Goal: Task Accomplishment & Management: Use online tool/utility

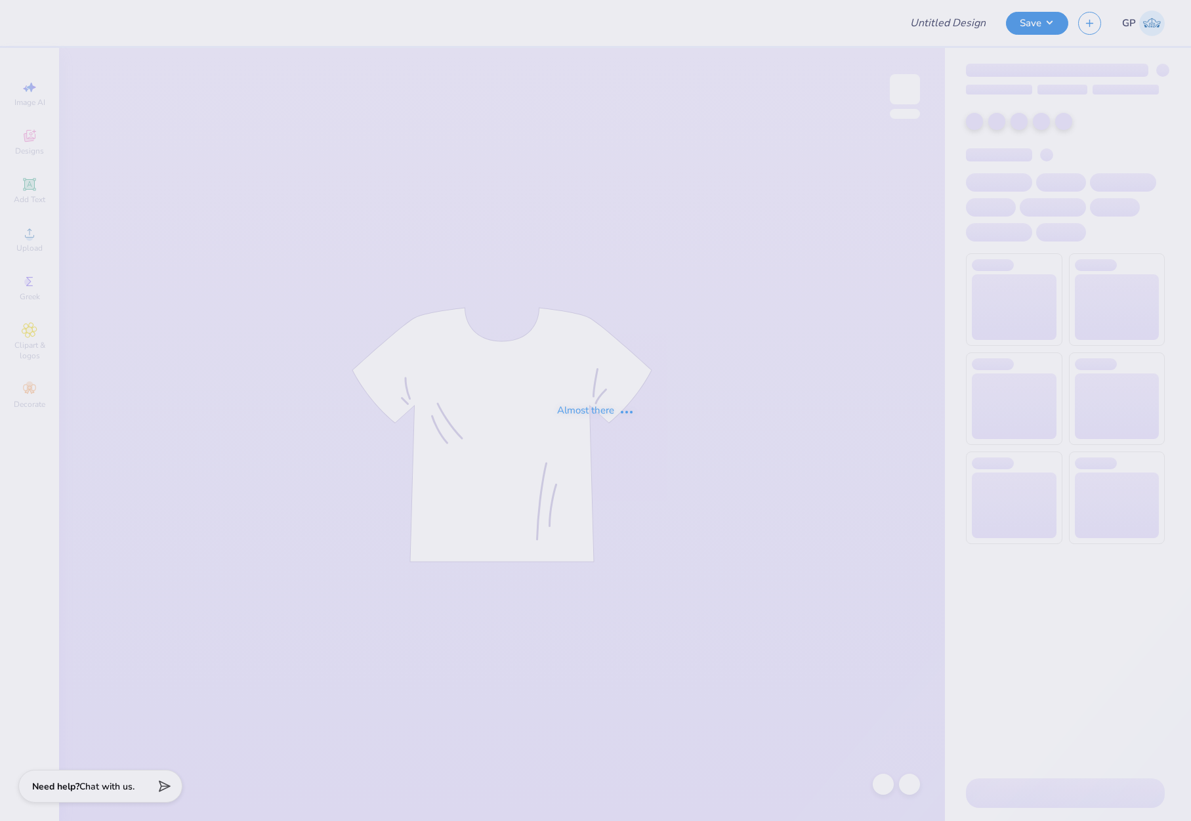
type input "Social shirts"
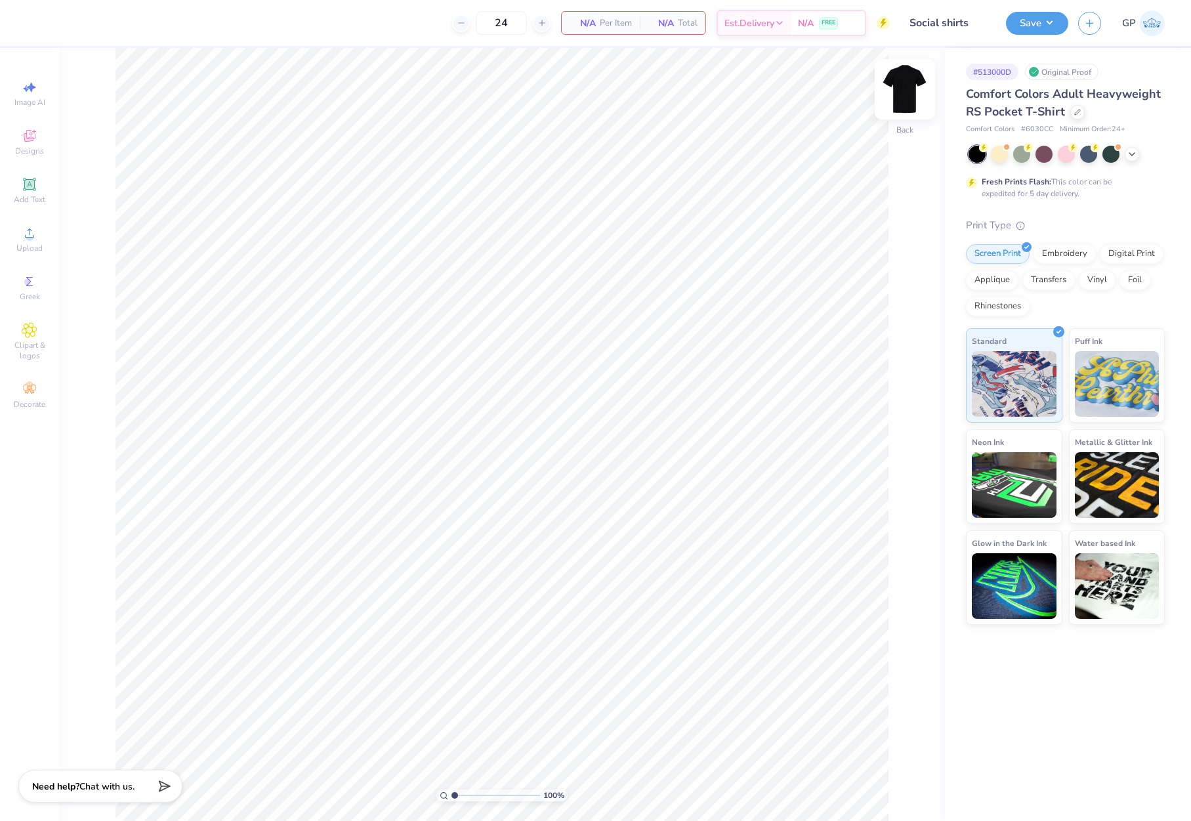
click at [912, 95] on img at bounding box center [905, 89] width 53 height 53
click at [22, 232] on icon at bounding box center [30, 233] width 16 height 16
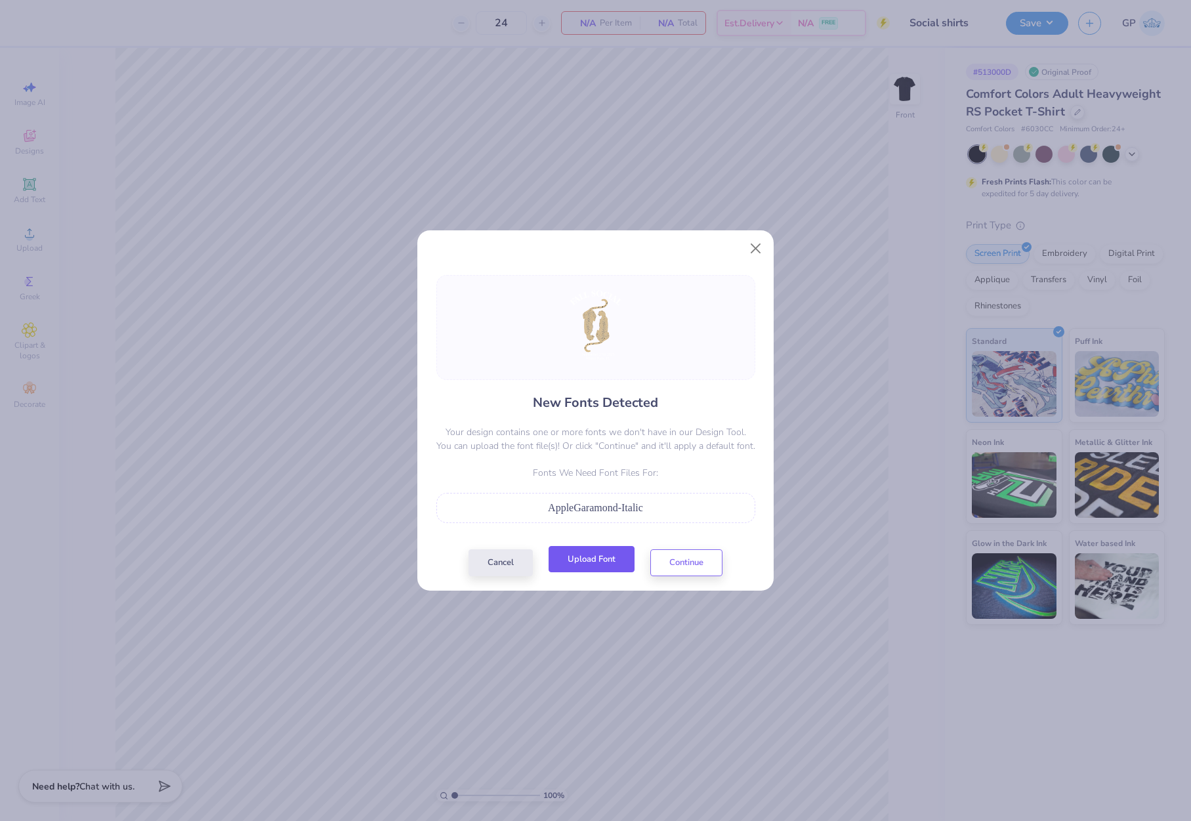
click at [582, 563] on button "Upload Font" at bounding box center [592, 559] width 86 height 27
click at [580, 569] on button "Upload Font" at bounding box center [592, 559] width 86 height 27
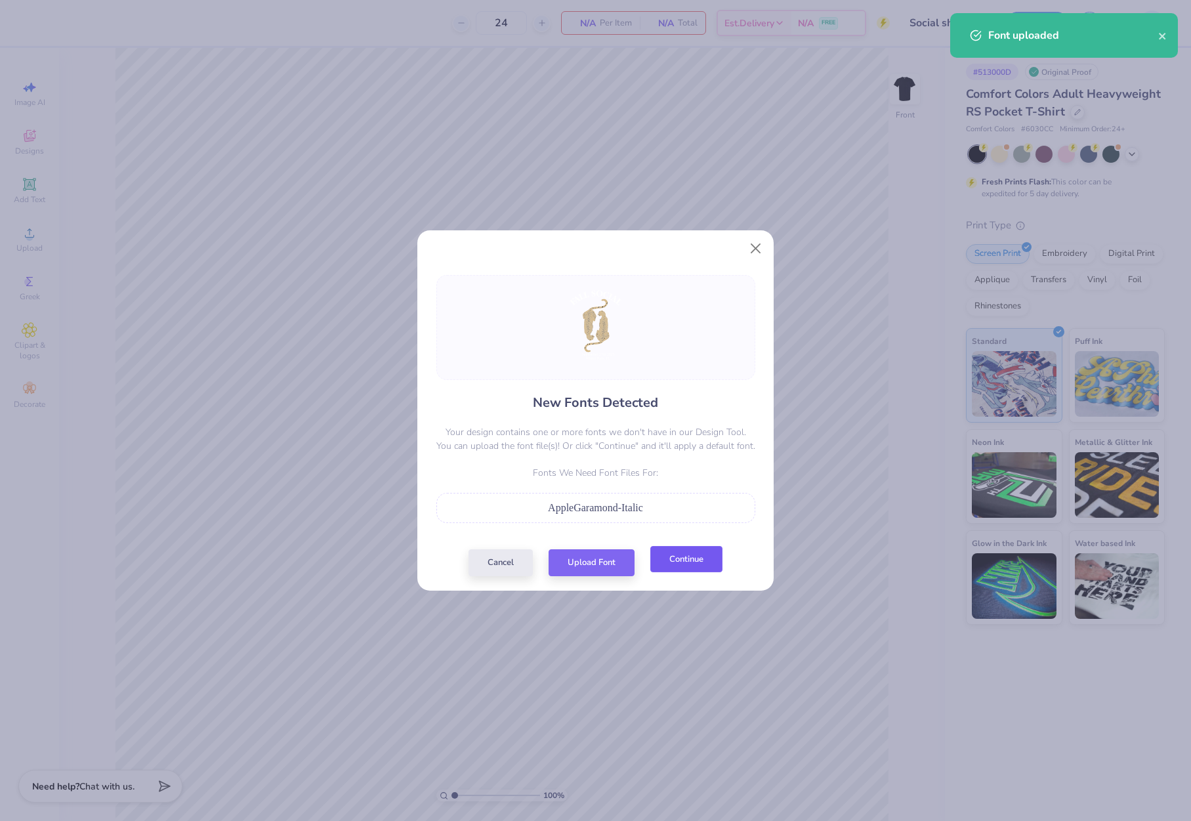
click at [666, 565] on button "Continue" at bounding box center [687, 559] width 72 height 27
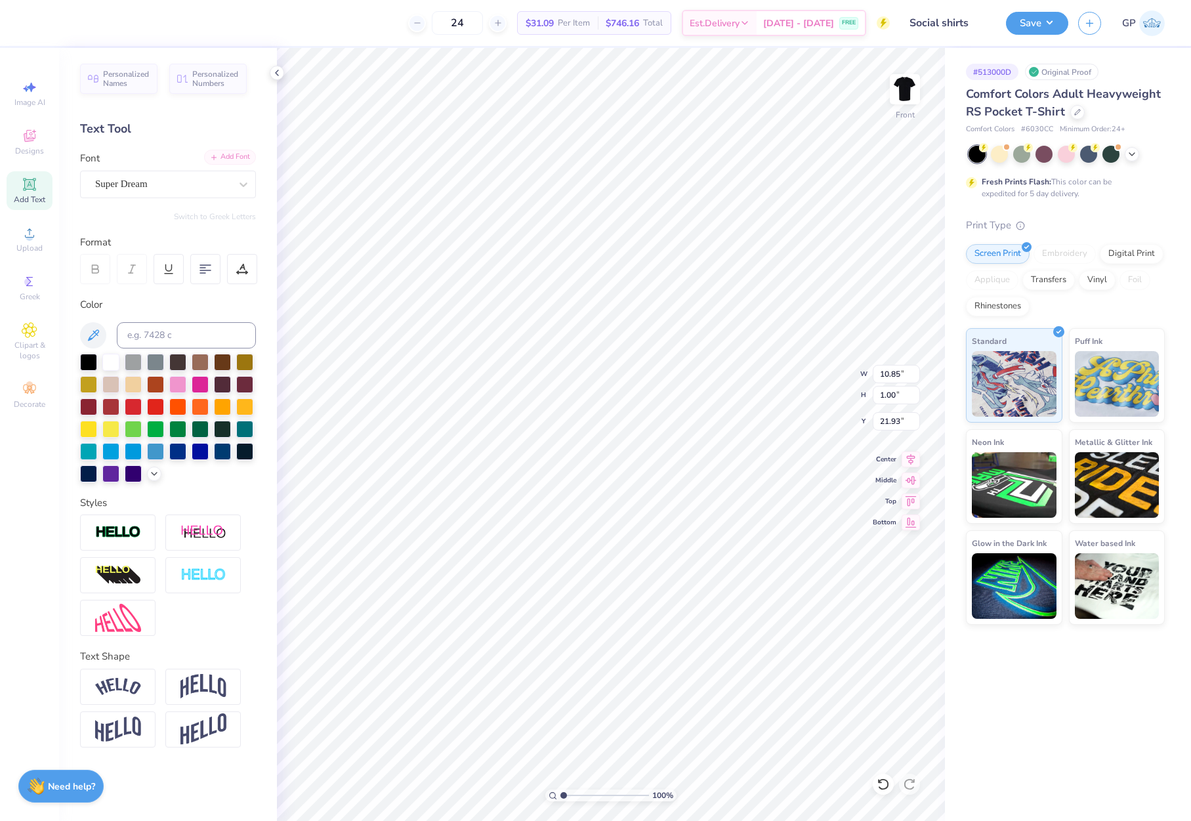
click at [241, 155] on div "Add Font" at bounding box center [230, 157] width 52 height 15
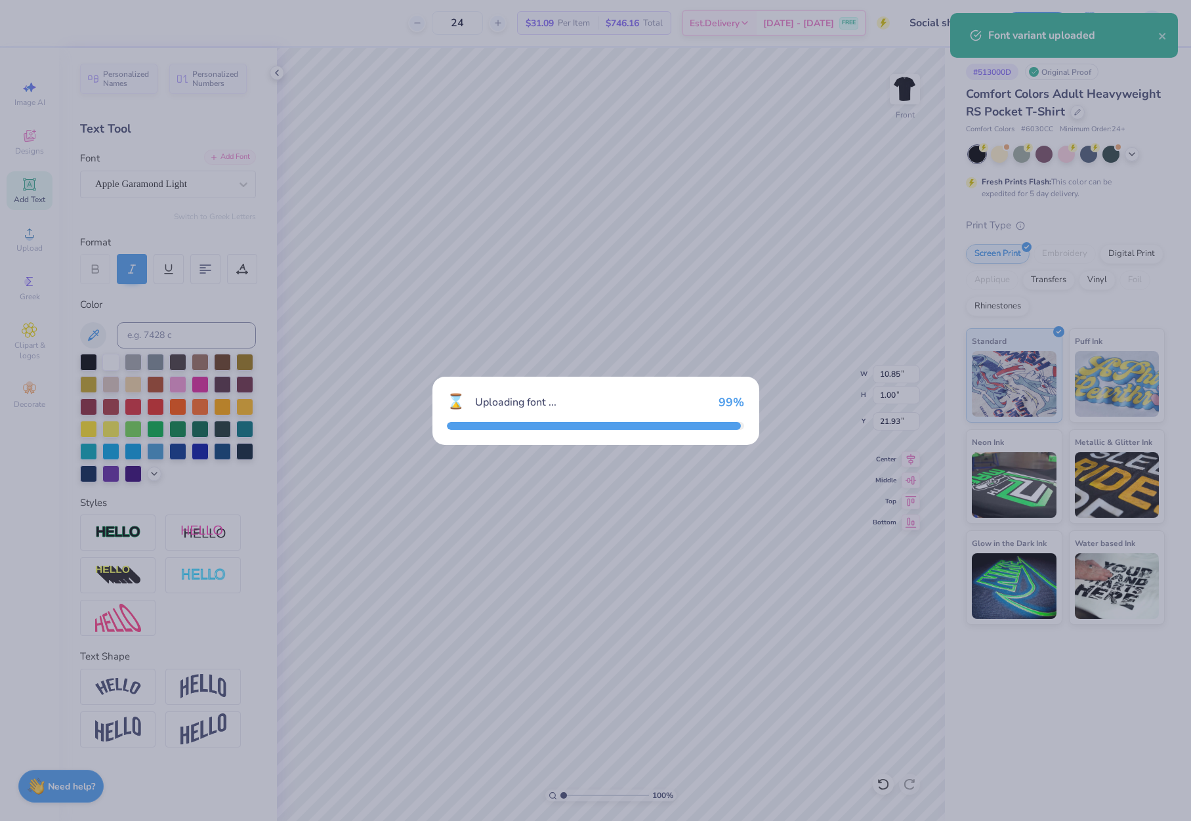
type input "7.46"
type input "0.98"
type input "21.90"
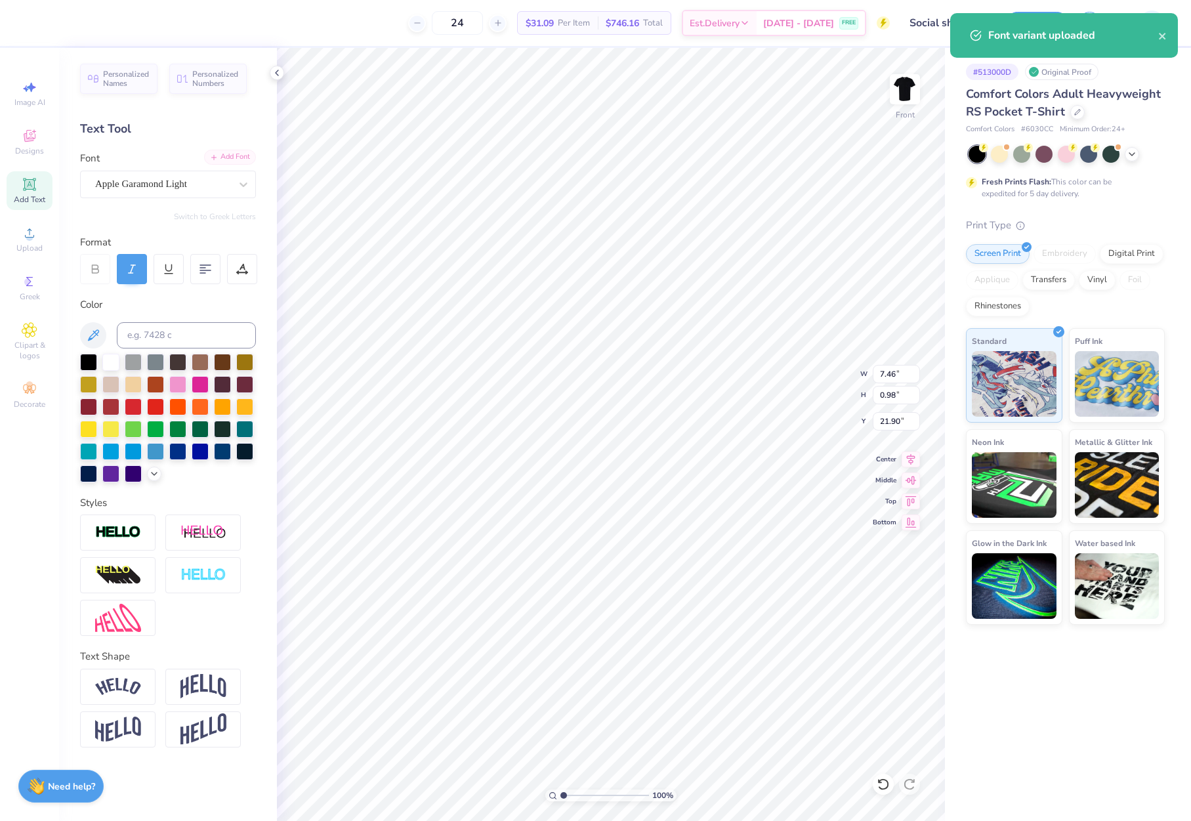
type input "7.66"
type input "0.93"
type input "22.95"
click at [247, 158] on div "Add Font" at bounding box center [230, 157] width 52 height 15
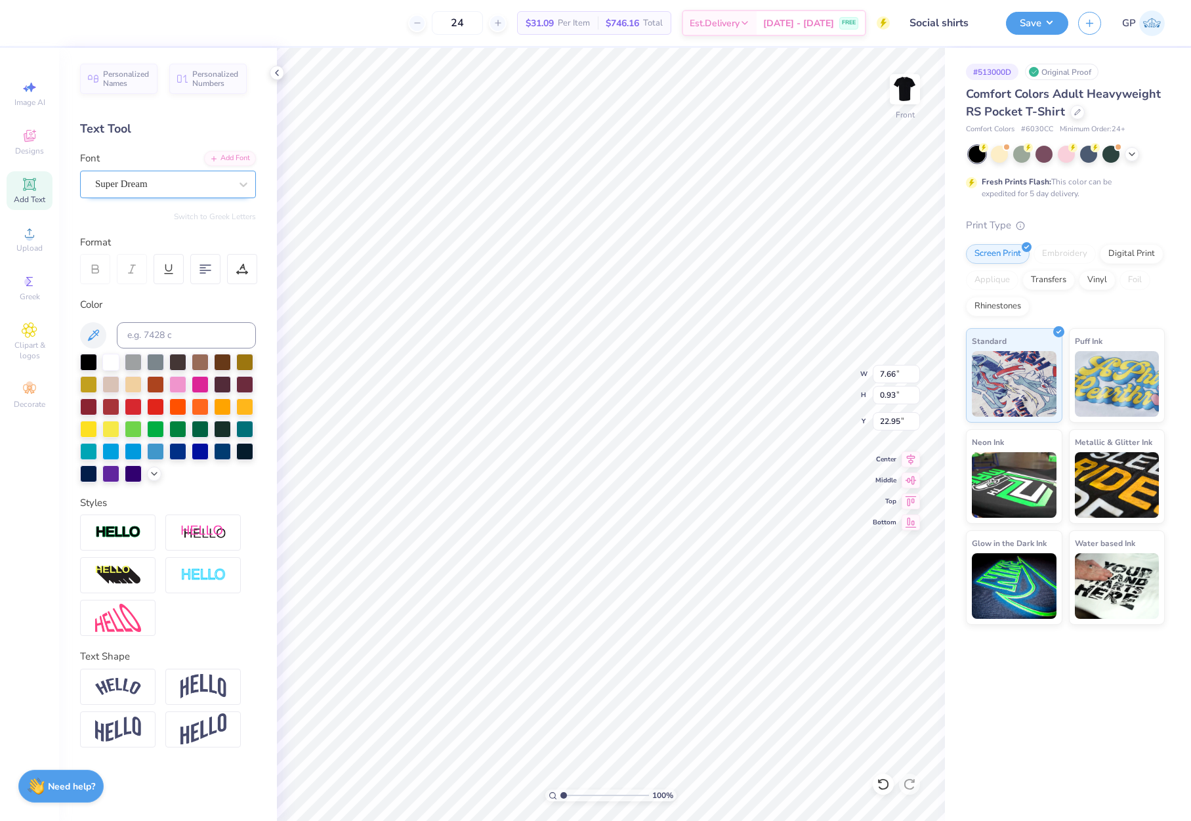
click at [165, 196] on div "Super Dream" at bounding box center [168, 185] width 176 height 28
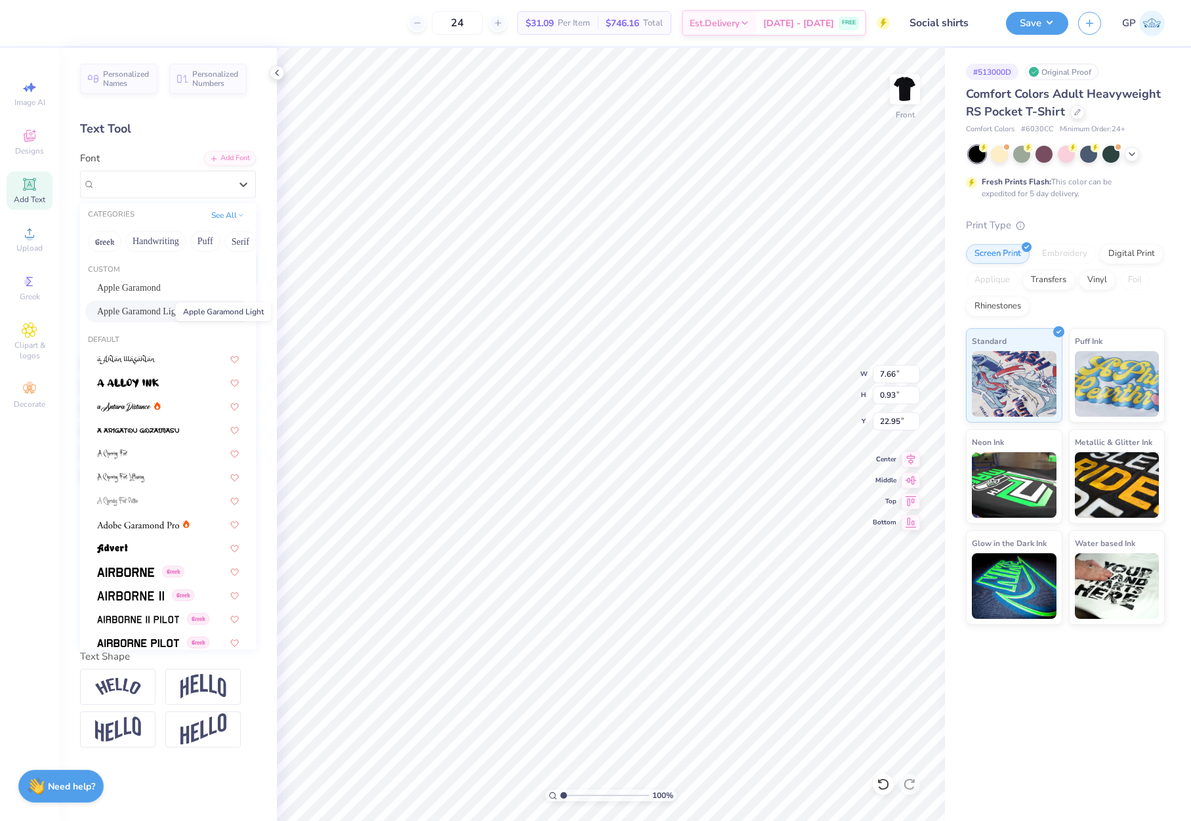
click at [161, 309] on span "Apple Garamond Light" at bounding box center [140, 312] width 86 height 14
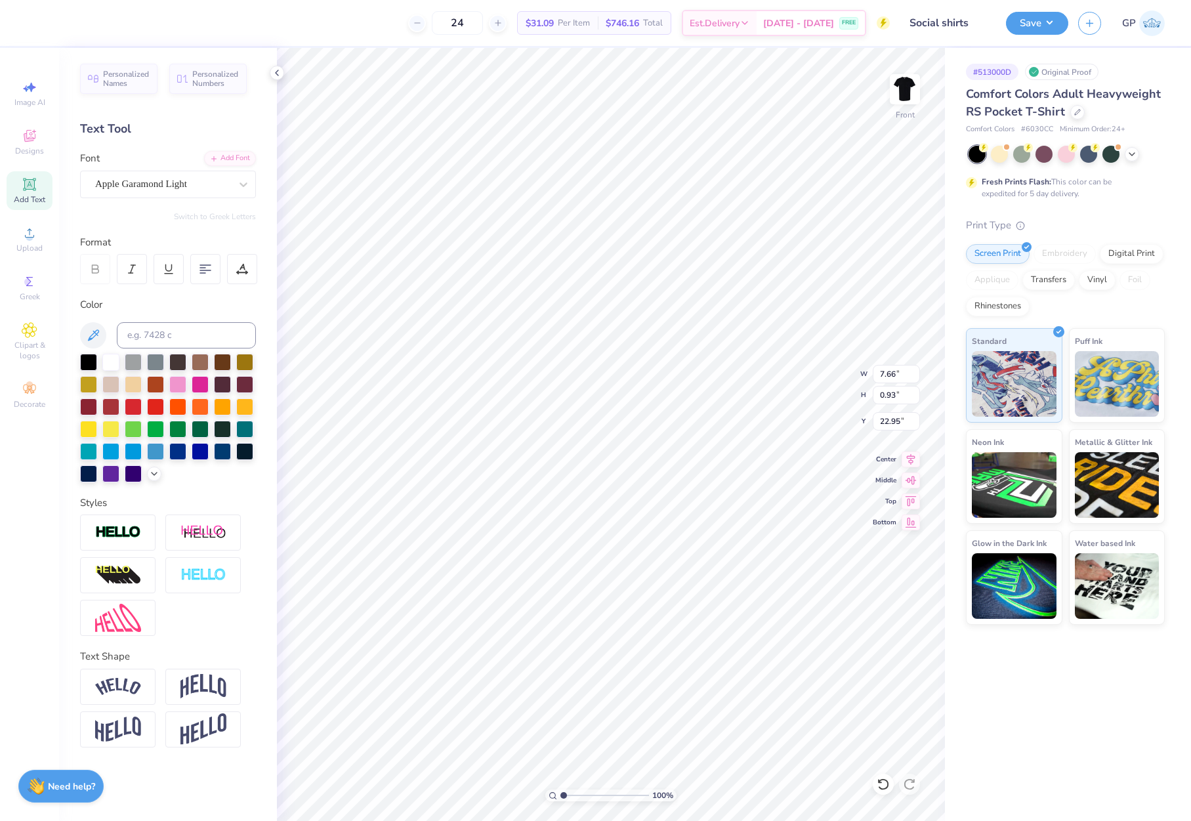
type input "5.52"
type input "0.92"
type input "23.43"
click at [634, 635] on div "Hold “Alt” to see the space between elements." at bounding box center [656, 620] width 131 height 30
type input "22.45"
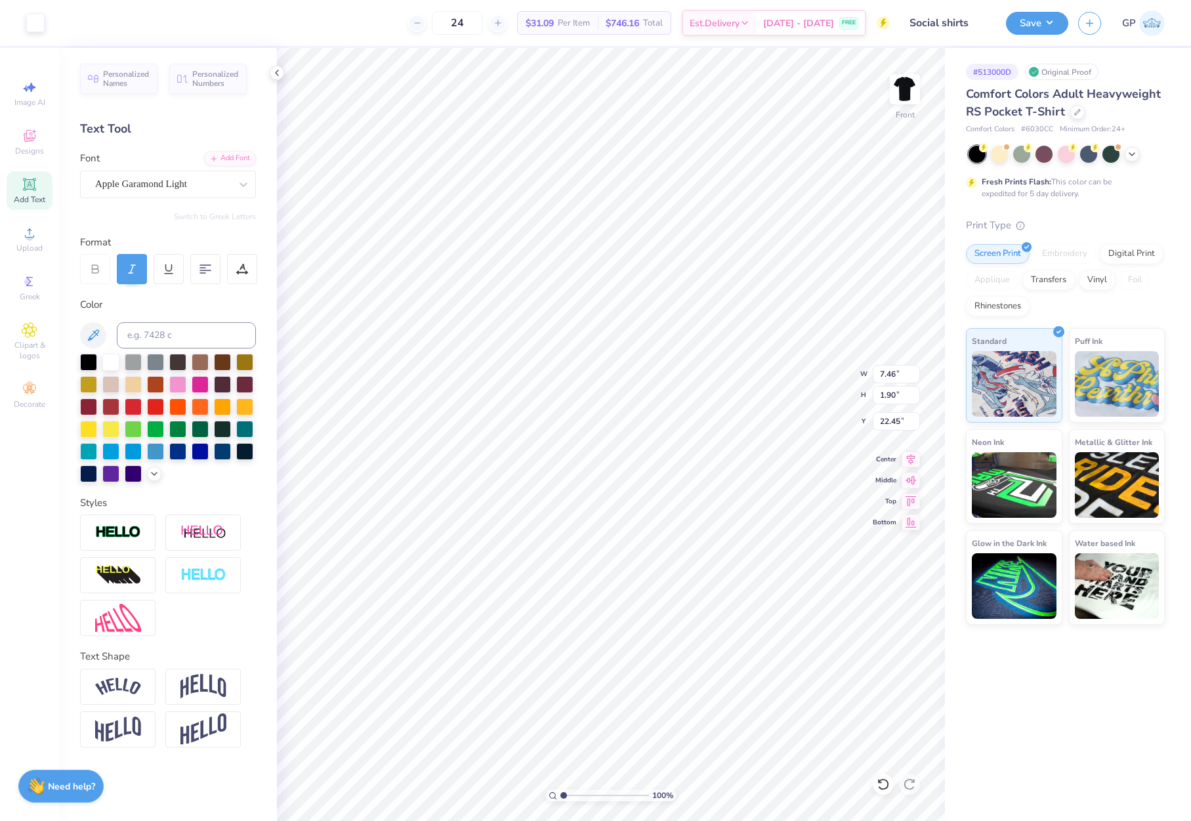
type input "22.00"
click at [891, 399] on input "19.28" at bounding box center [896, 395] width 47 height 18
type input "15"
type input "11.14"
type input "15.00"
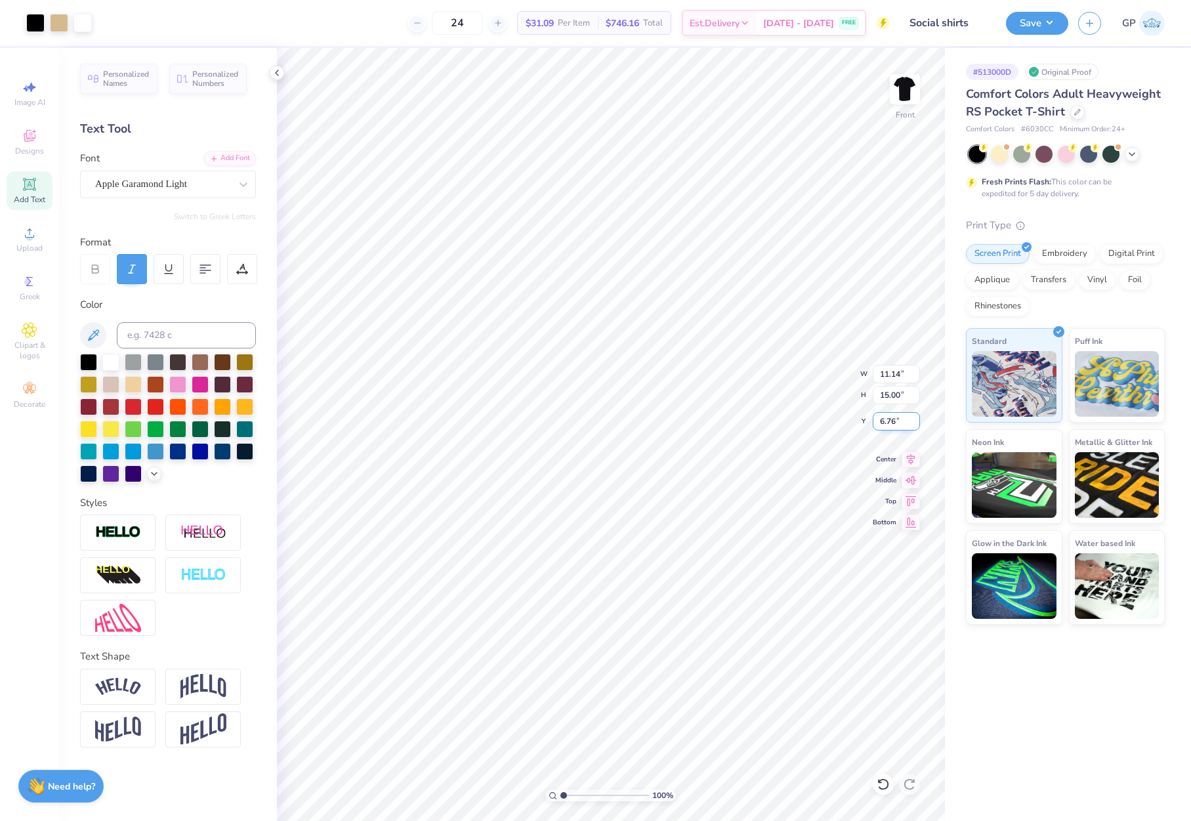
click at [899, 428] on input "6.76" at bounding box center [896, 421] width 47 height 18
type input "3.00"
click at [901, 100] on img at bounding box center [905, 89] width 53 height 53
click at [897, 90] on img at bounding box center [905, 89] width 53 height 53
drag, startPoint x: 576, startPoint y: 796, endPoint x: 581, endPoint y: 773, distance: 23.4
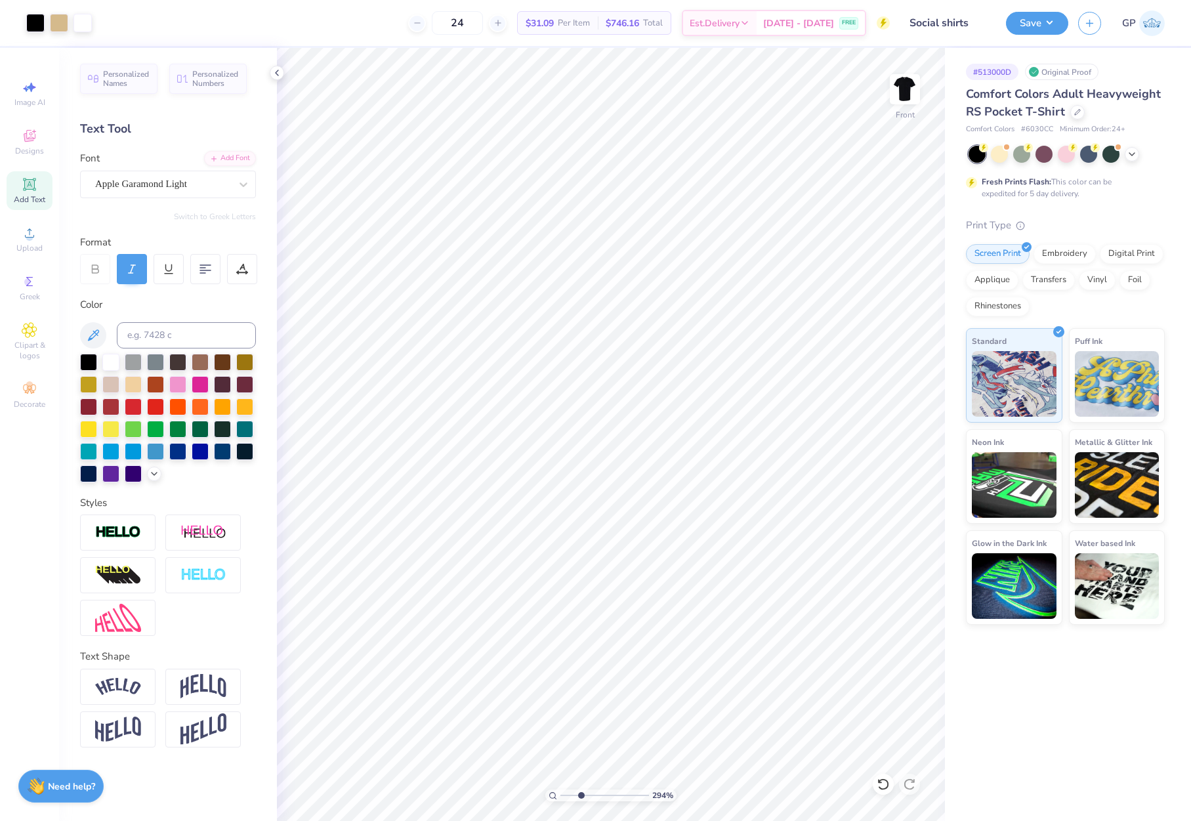
click at [581, 790] on input "range" at bounding box center [605, 796] width 89 height 12
click at [37, 24] on div at bounding box center [35, 21] width 18 height 18
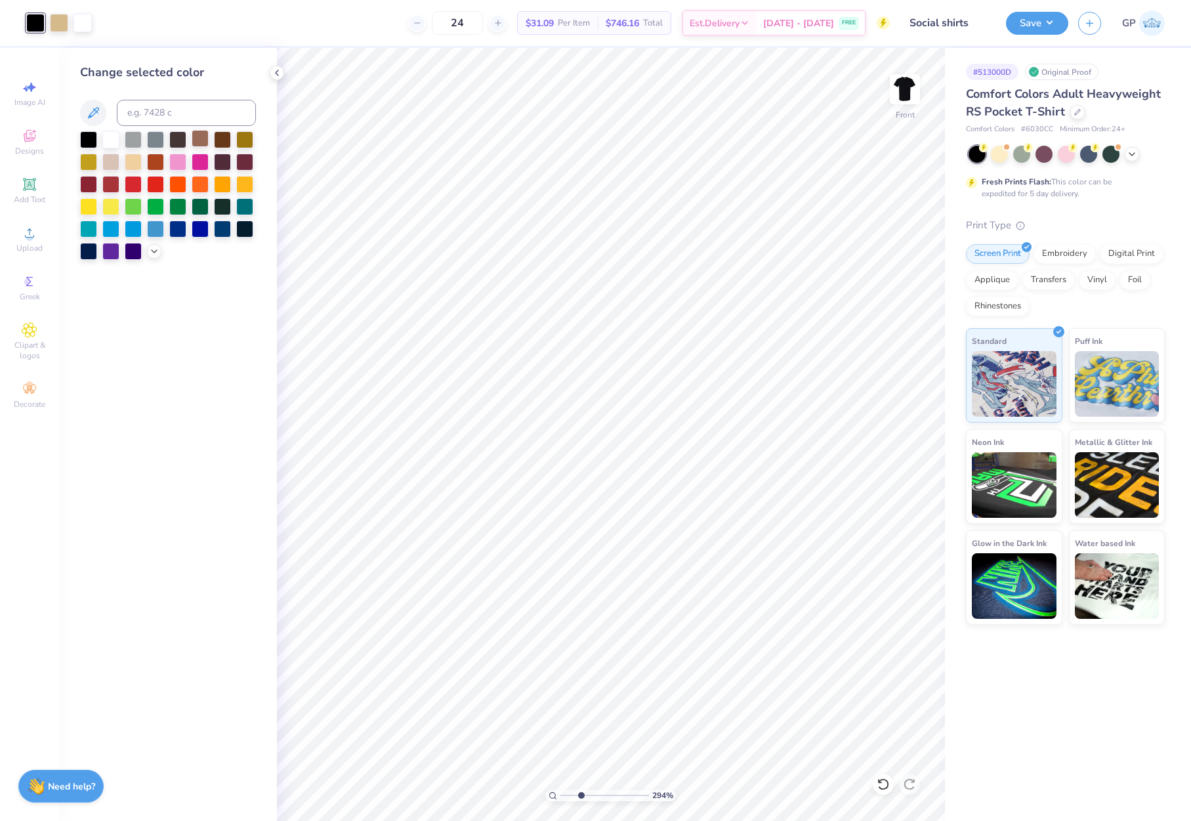
click at [199, 140] on div at bounding box center [200, 138] width 17 height 17
click at [183, 138] on div at bounding box center [177, 138] width 17 height 17
drag, startPoint x: 579, startPoint y: 796, endPoint x: 531, endPoint y: 788, distance: 48.7
type input "1"
click at [561, 790] on input "range" at bounding box center [605, 796] width 89 height 12
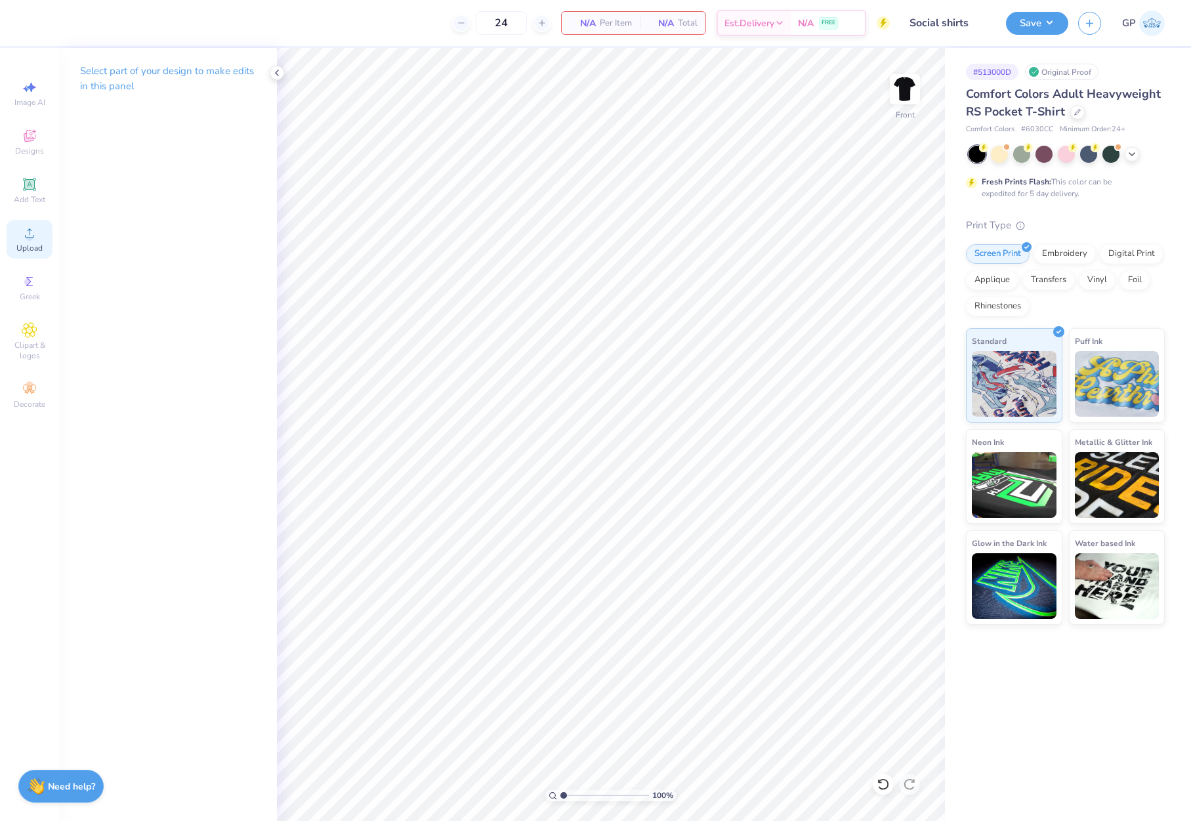
click at [39, 230] on div "Upload" at bounding box center [30, 239] width 46 height 39
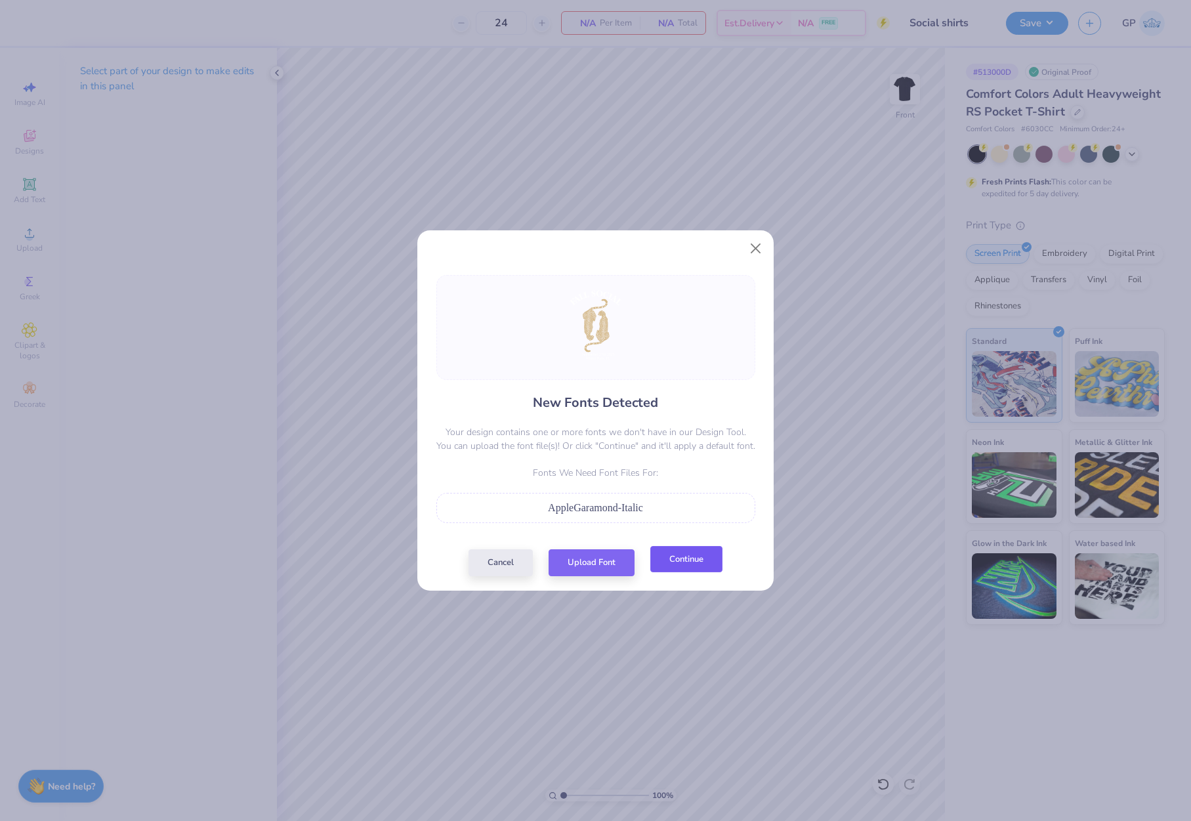
click at [682, 558] on button "Continue" at bounding box center [687, 559] width 72 height 27
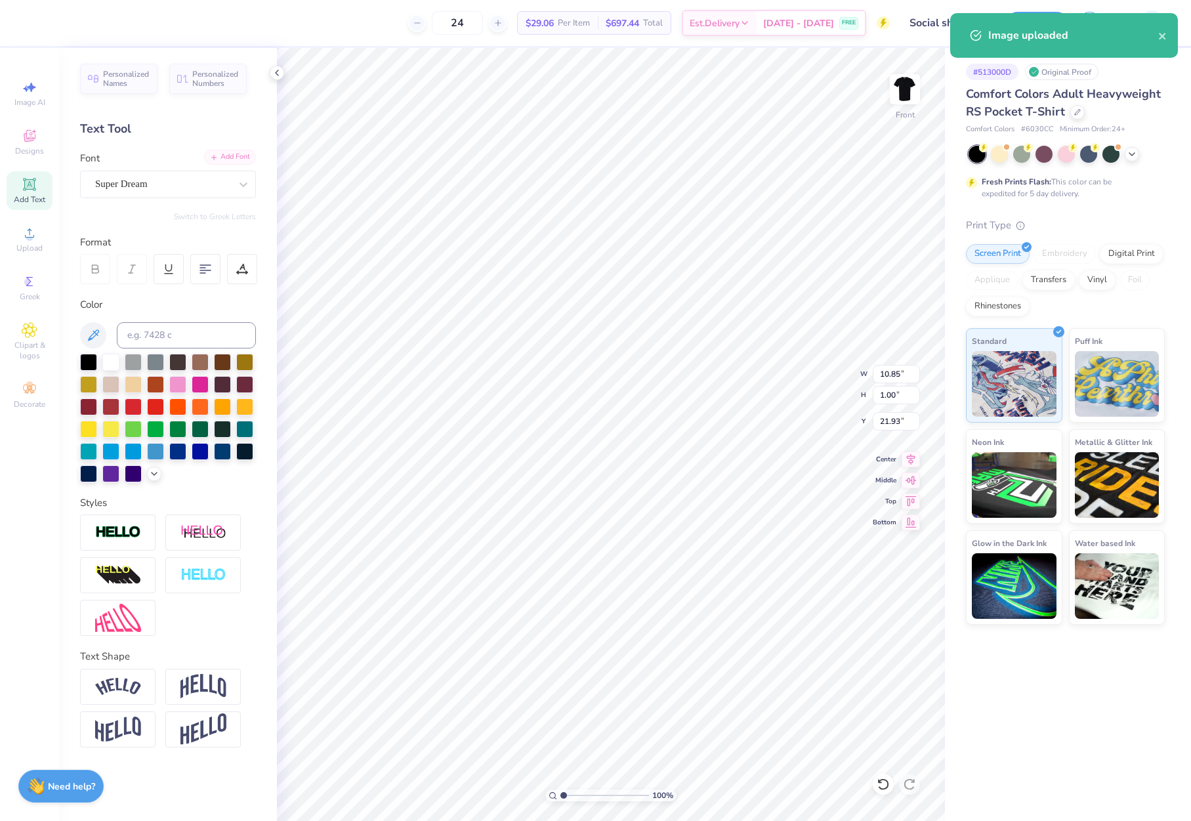
click at [217, 155] on icon at bounding box center [214, 158] width 8 height 8
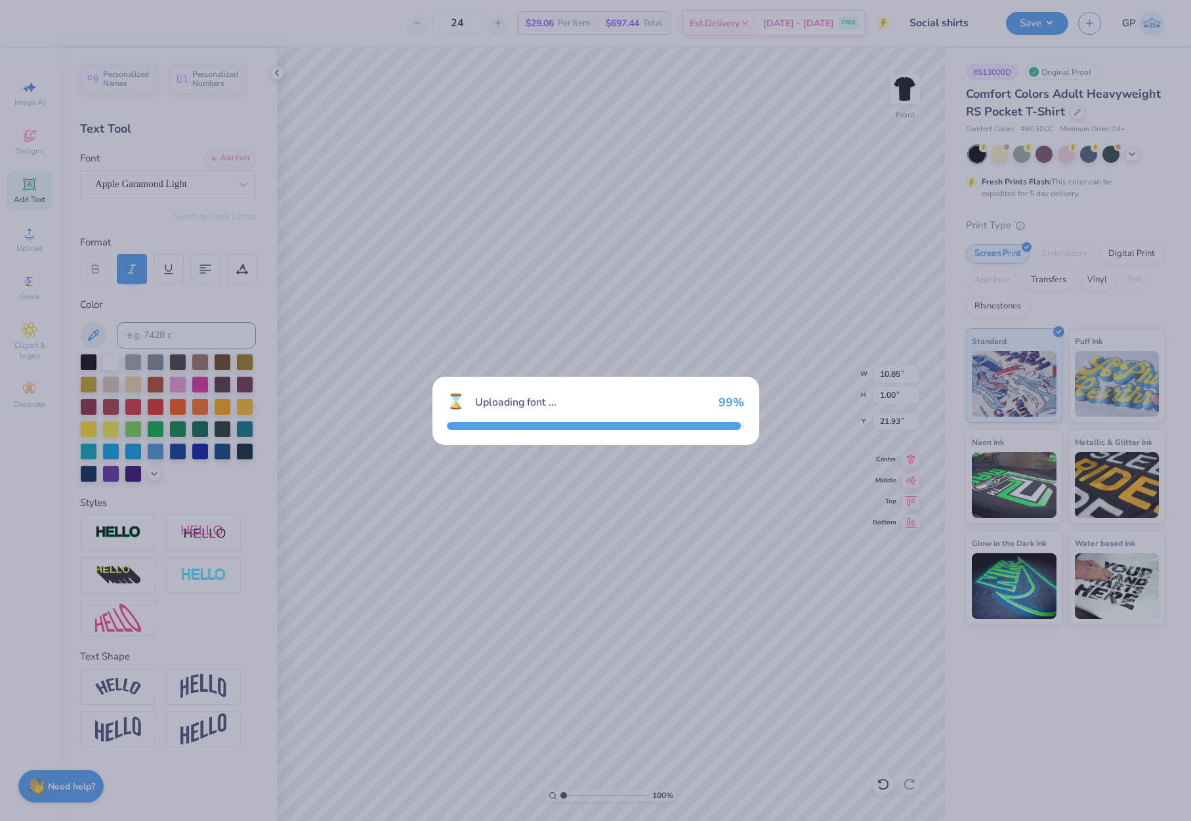
type input "7.46"
type input "0.98"
type input "21.90"
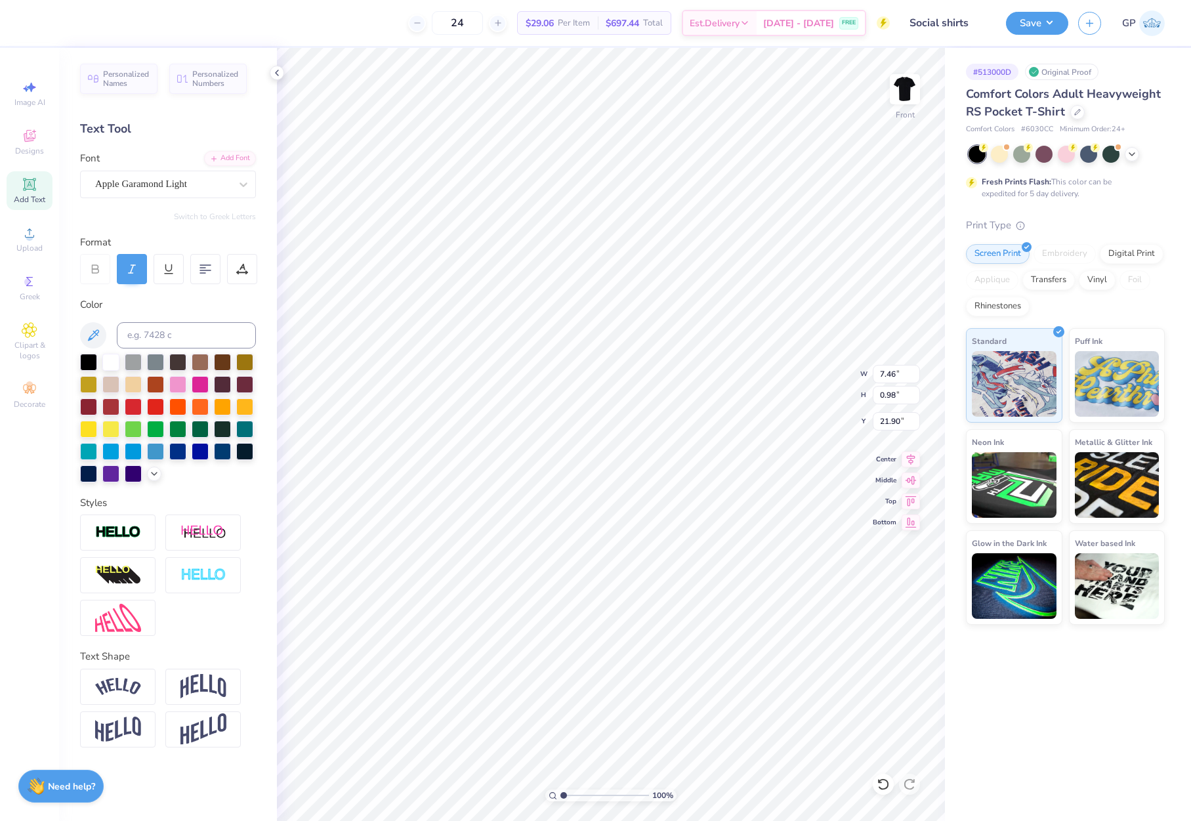
type input "7.66"
type input "0.93"
type input "22.95"
click at [230, 159] on div "Add Font" at bounding box center [230, 157] width 52 height 15
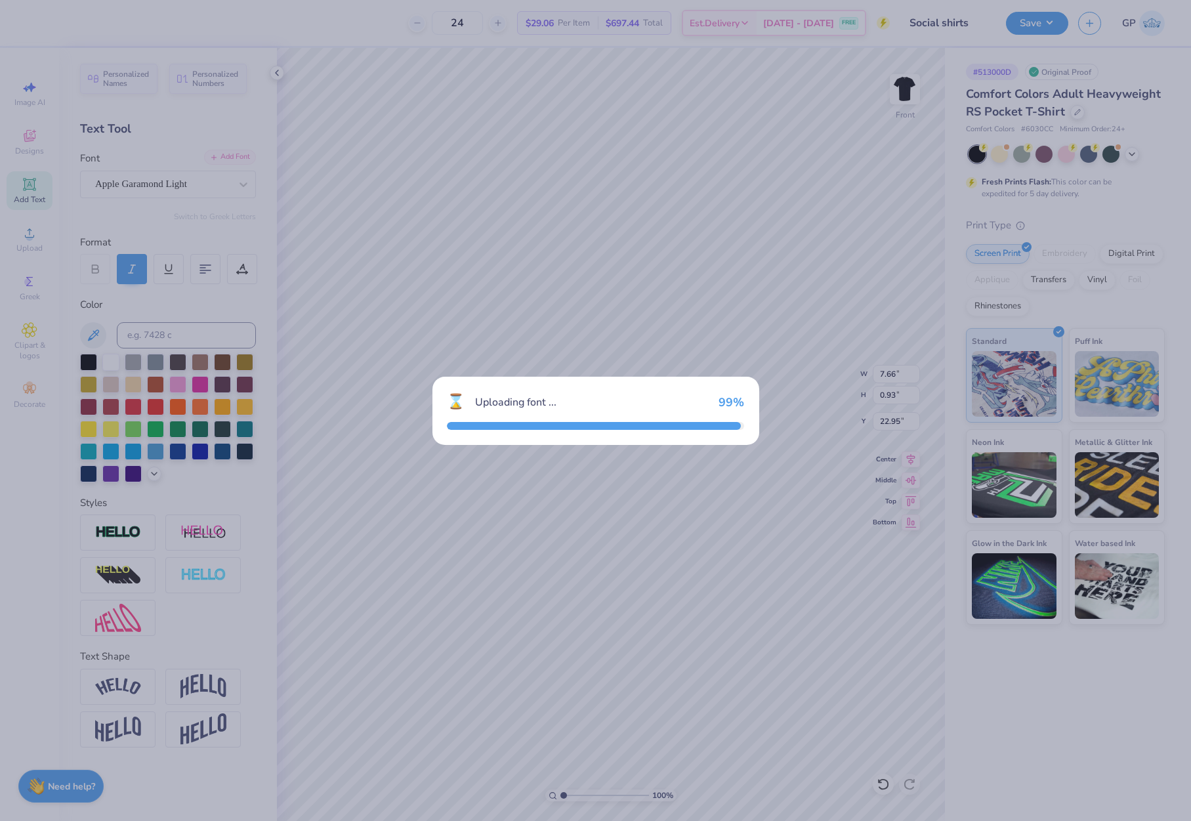
type input "5.54"
type input "0.92"
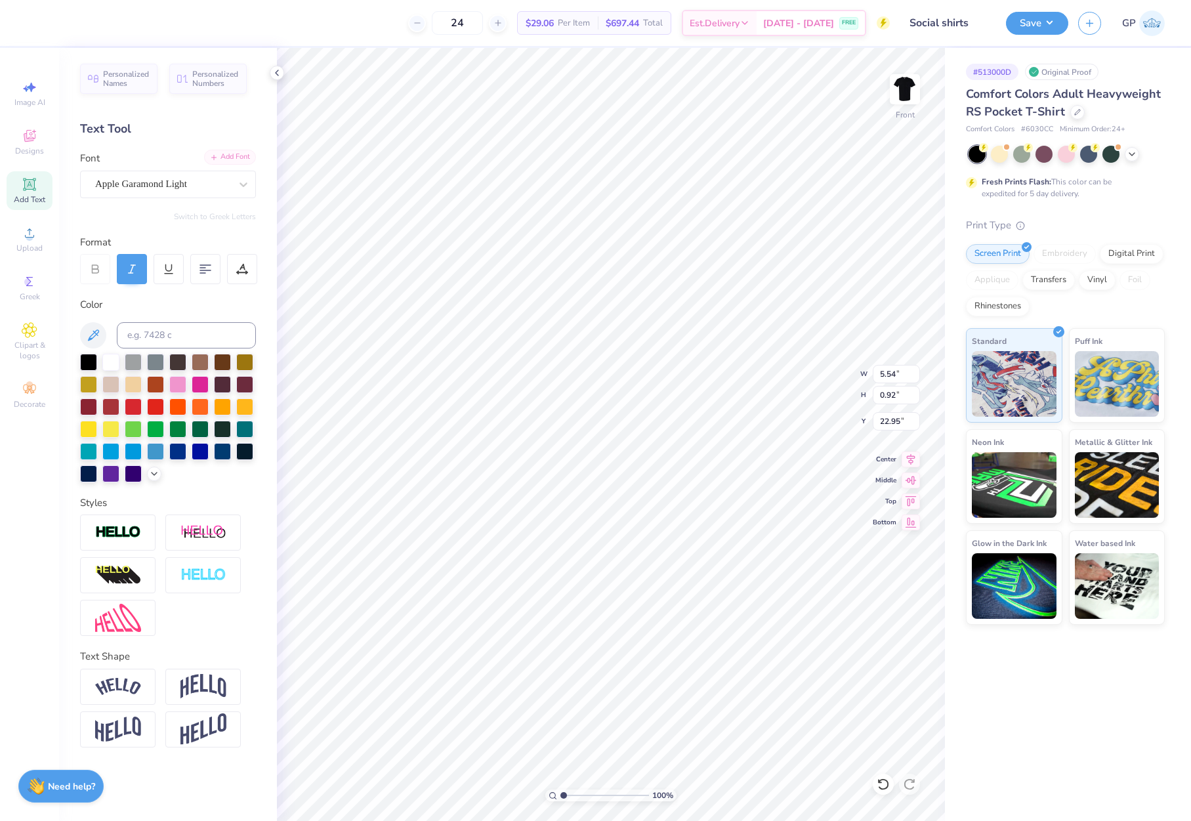
type input "7.46"
type input "0.98"
type input "21.98"
type input "5.54"
type input "0.92"
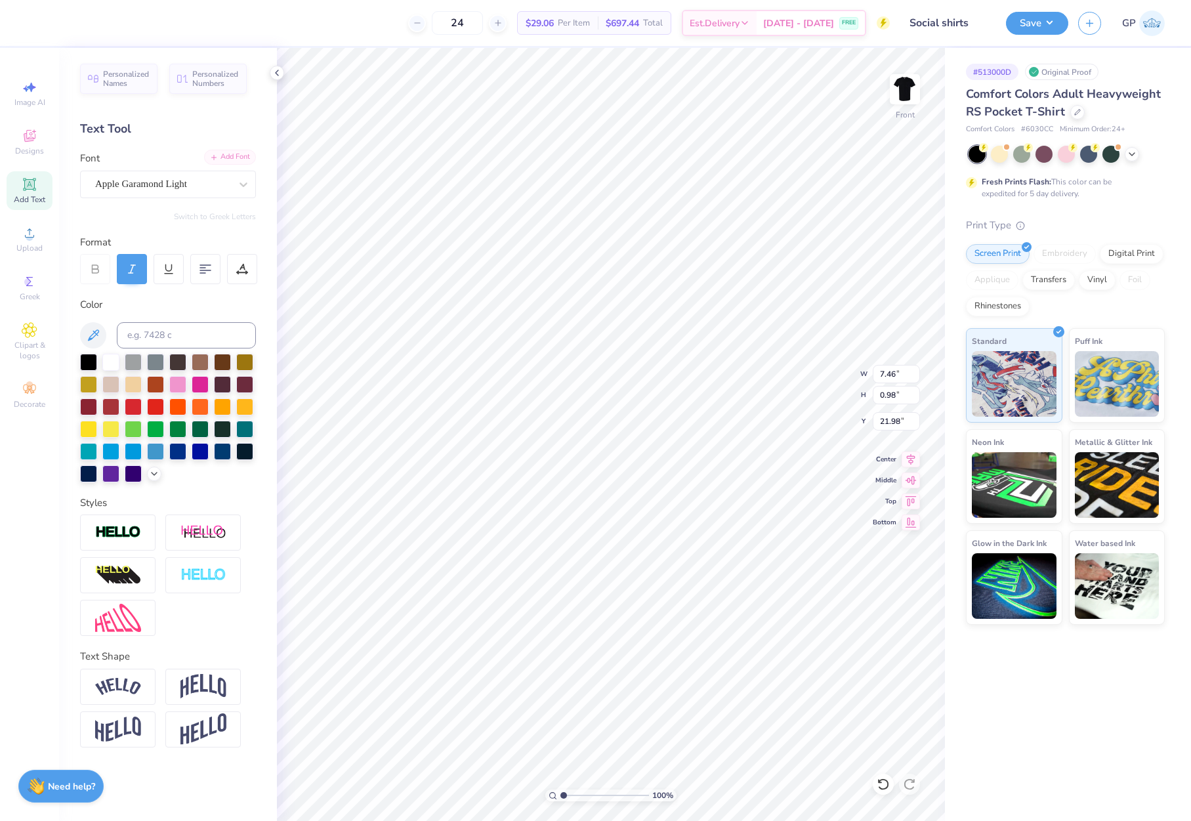
type input "22.95"
click at [900, 388] on input "19.26" at bounding box center [896, 395] width 47 height 18
type input "14"
type input "10.41"
type input "14.00"
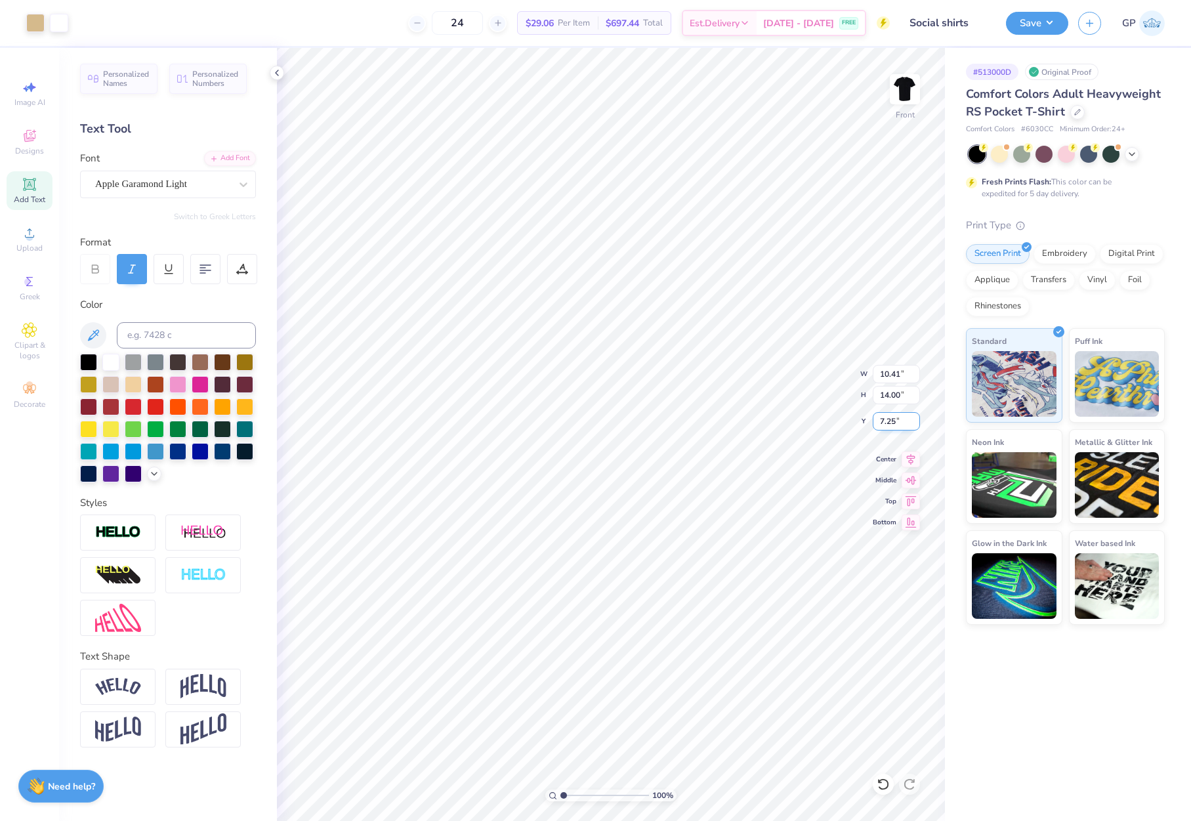
click at [900, 419] on input "7.25" at bounding box center [896, 421] width 47 height 18
type input "3.00"
click at [900, 93] on img at bounding box center [905, 89] width 53 height 53
click at [29, 235] on circle at bounding box center [29, 237] width 7 height 7
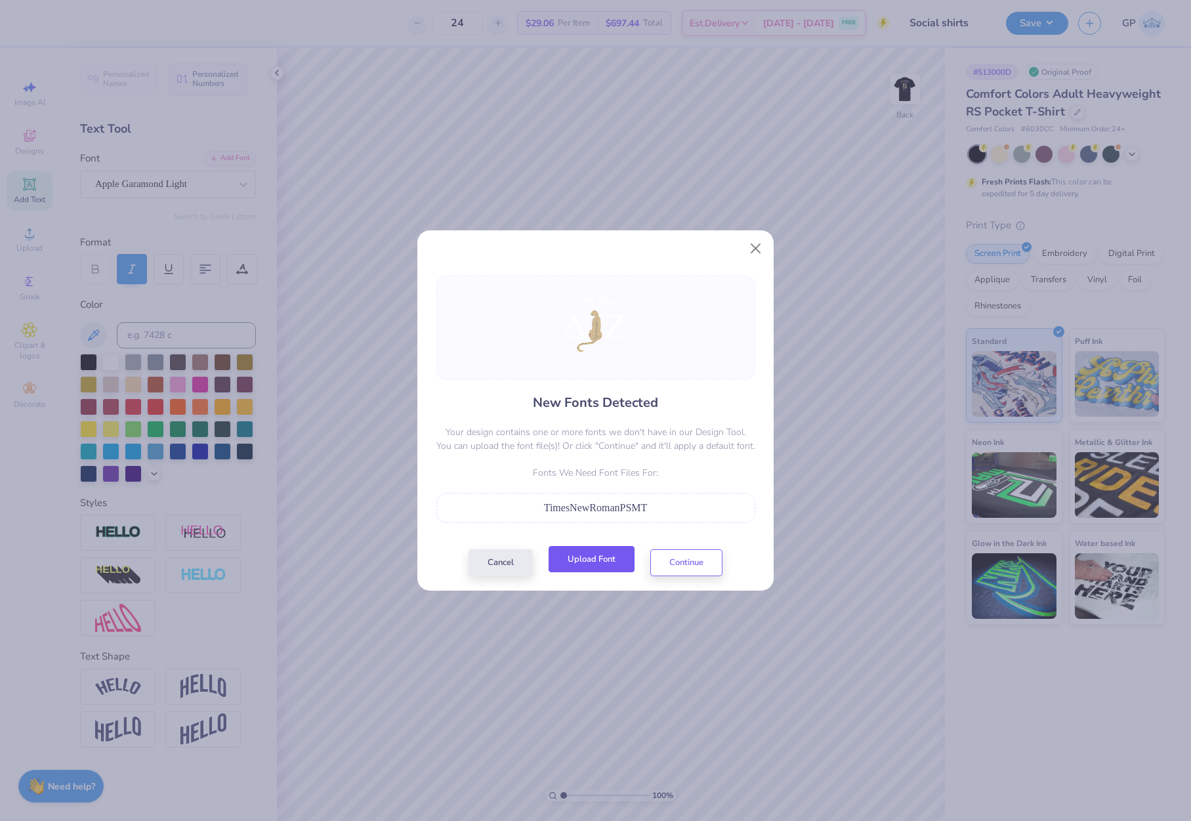
click at [581, 557] on button "Upload Font" at bounding box center [592, 559] width 86 height 27
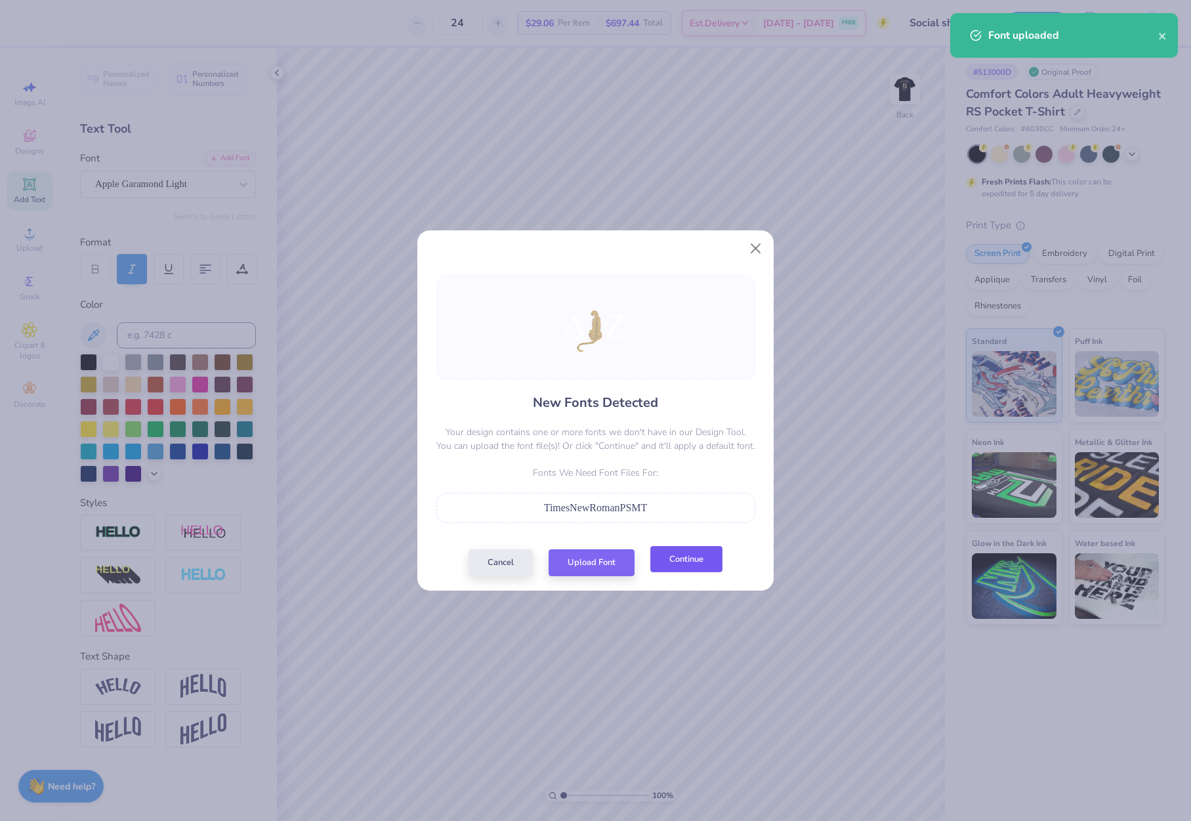
click at [680, 563] on button "Continue" at bounding box center [687, 559] width 72 height 27
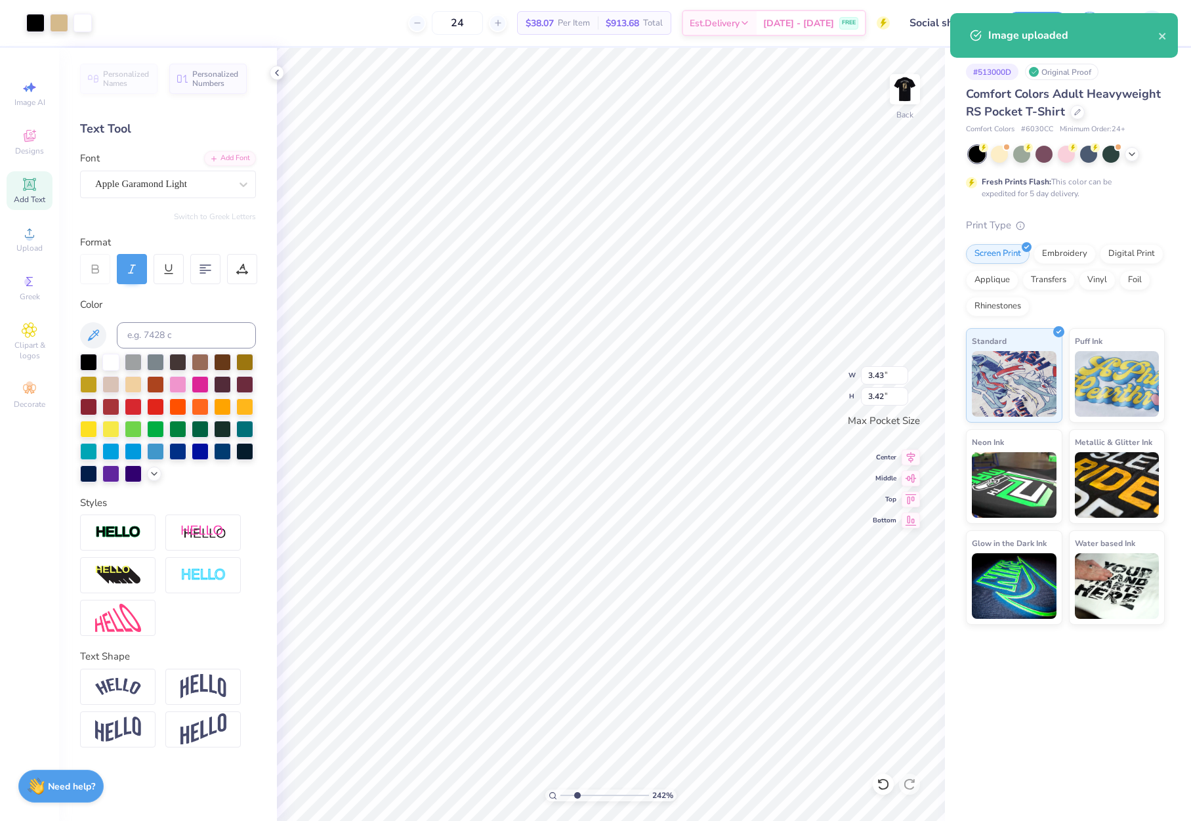
drag, startPoint x: 570, startPoint y: 796, endPoint x: 581, endPoint y: 790, distance: 12.1
type input "2.64"
click at [578, 792] on input "range" at bounding box center [605, 796] width 89 height 12
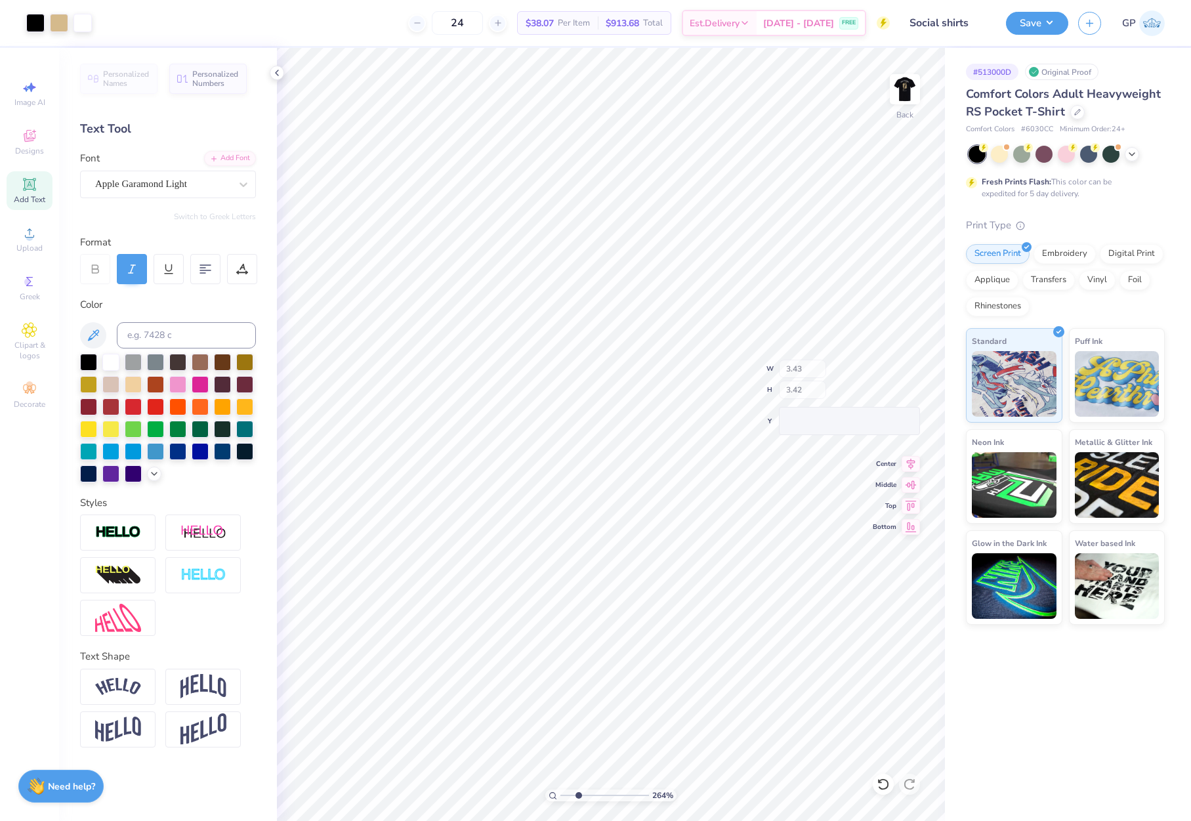
click at [834, 370] on div "264 % Back W 3.43 H 3.42 Y Center Middle Top Bottom" at bounding box center [611, 434] width 668 height 773
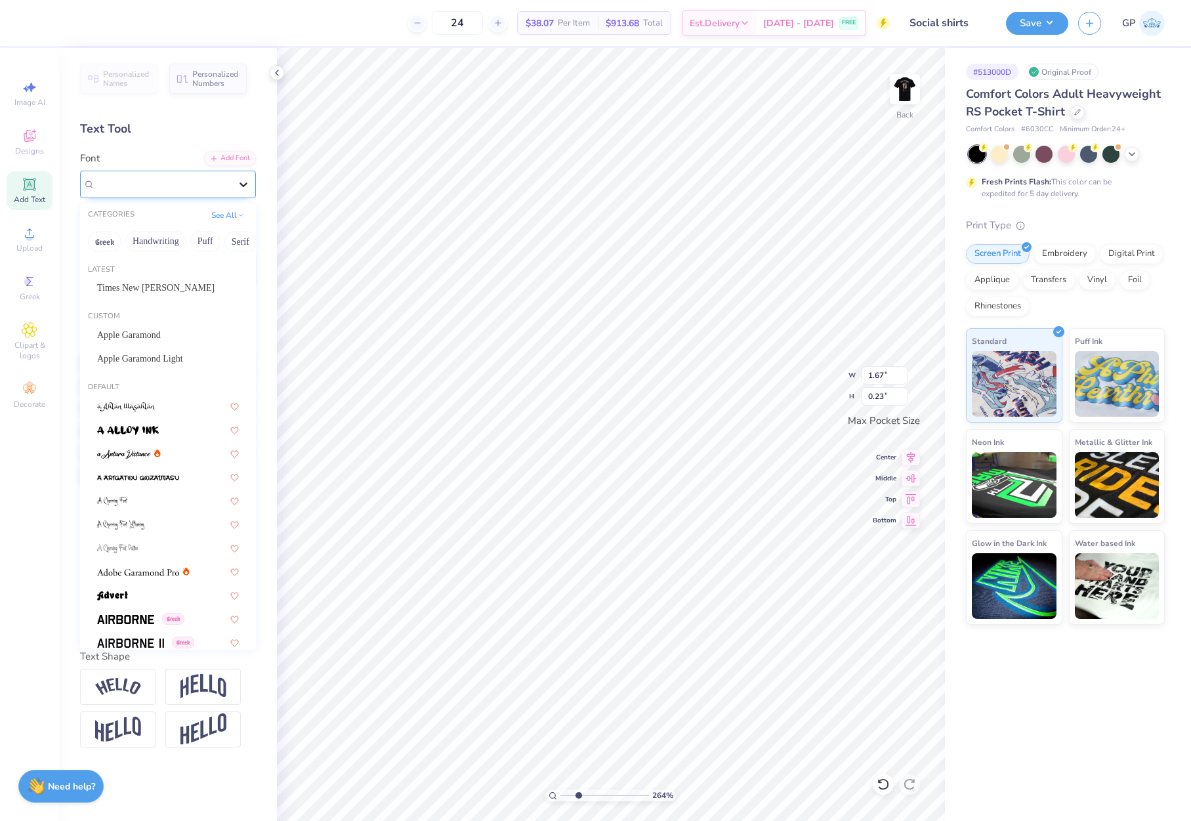
click at [236, 176] on div at bounding box center [244, 185] width 24 height 24
click at [175, 356] on div "Apple Garamond Light" at bounding box center [168, 359] width 142 height 14
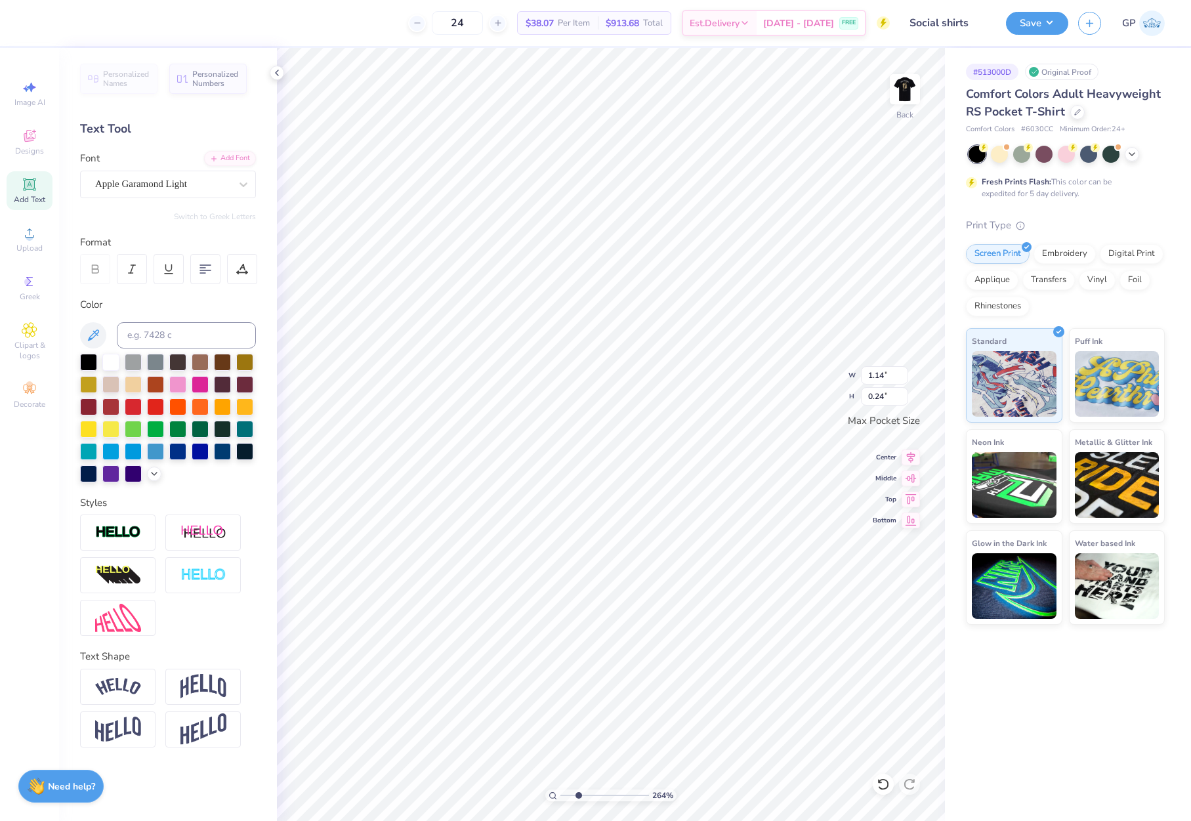
type input "1.14"
type input "0.24"
click at [137, 267] on icon at bounding box center [132, 269] width 12 height 12
type input "1.20"
drag, startPoint x: 579, startPoint y: 793, endPoint x: 567, endPoint y: 788, distance: 12.7
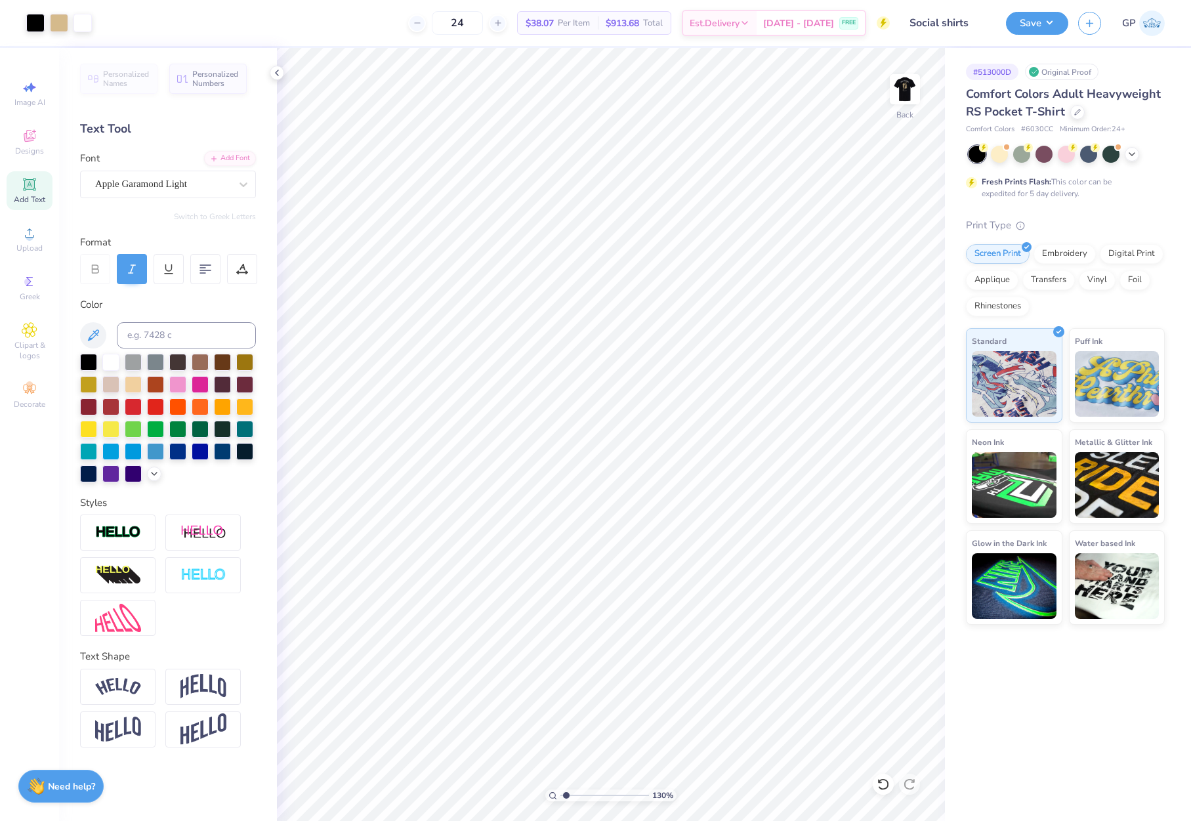
type input "1.37"
click at [567, 790] on input "range" at bounding box center [605, 796] width 89 height 12
click at [899, 94] on img at bounding box center [905, 89] width 53 height 53
click at [1024, 28] on button "Save" at bounding box center [1037, 21] width 62 height 23
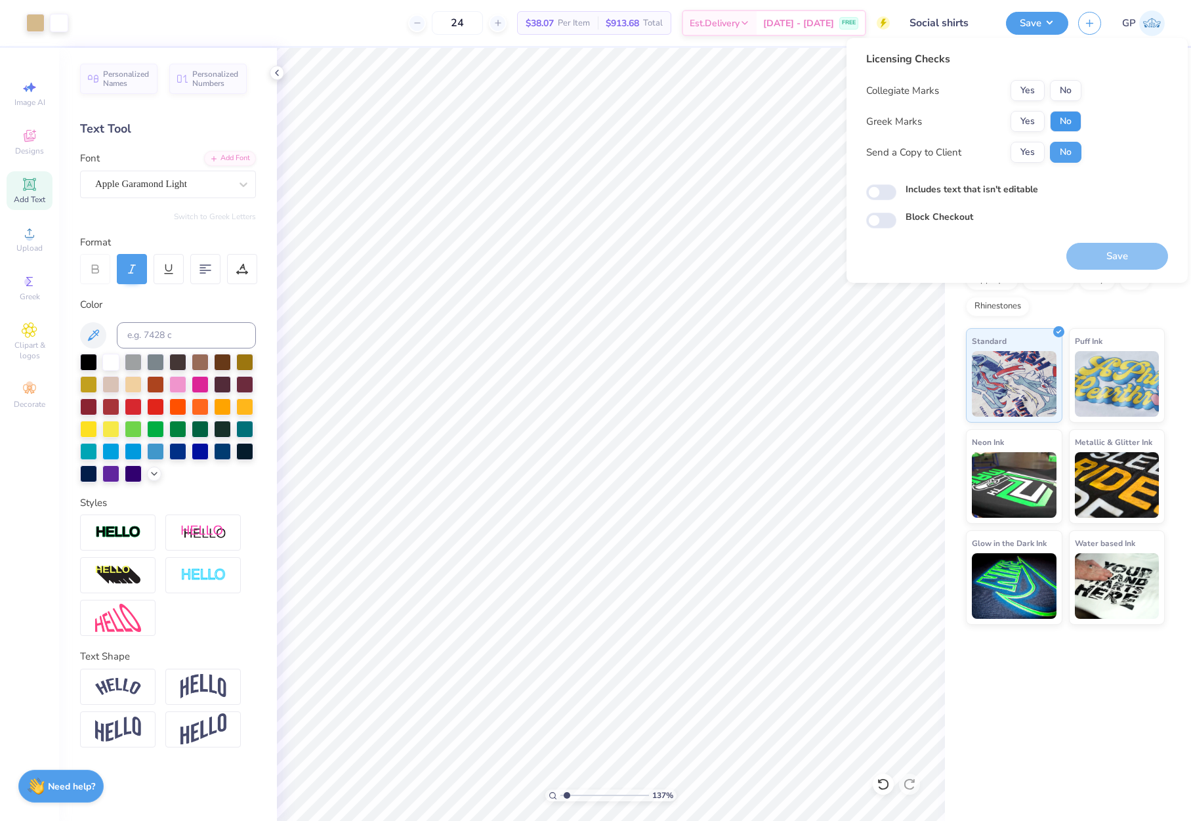
click at [1062, 124] on button "No" at bounding box center [1066, 121] width 32 height 21
click at [1065, 88] on button "No" at bounding box center [1066, 90] width 32 height 21
click at [1033, 116] on button "Yes" at bounding box center [1028, 121] width 34 height 21
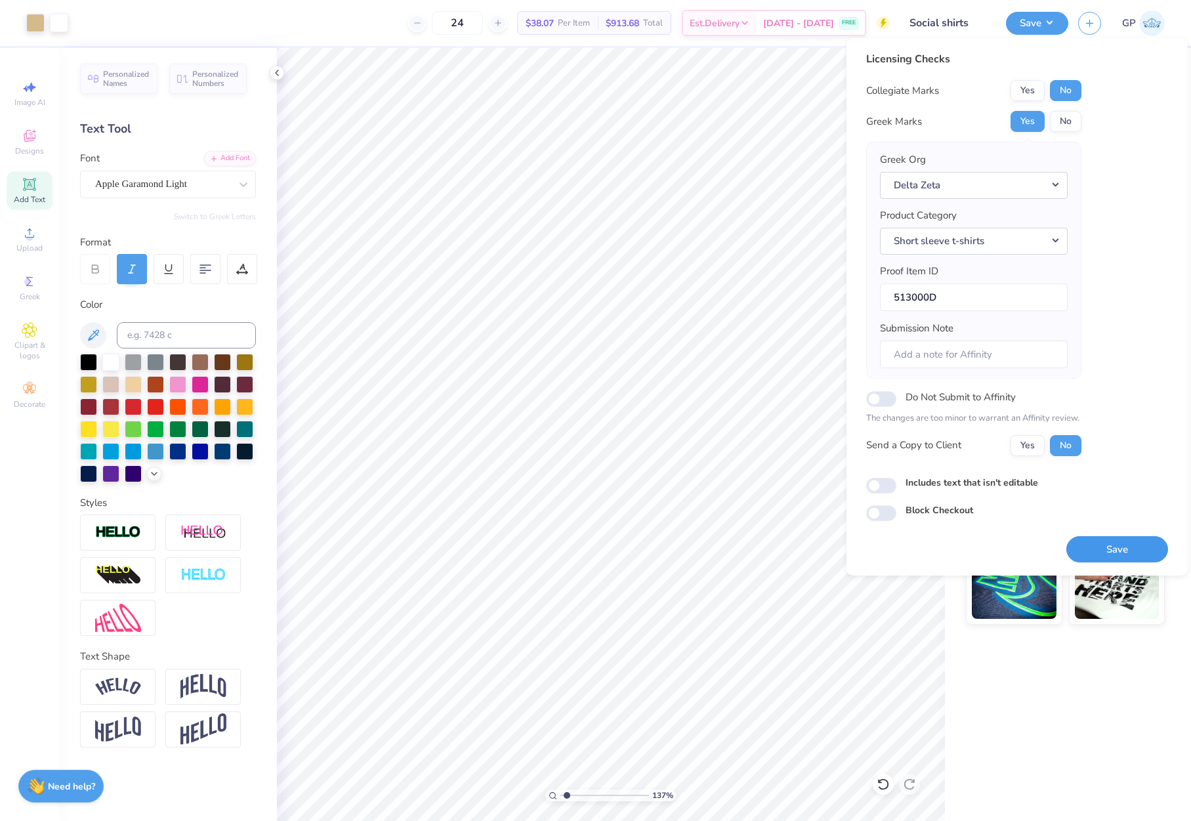
click at [1104, 545] on button "Save" at bounding box center [1118, 549] width 102 height 27
click at [880, 488] on input "Includes text that isn't editable" at bounding box center [882, 486] width 30 height 16
checkbox input "false"
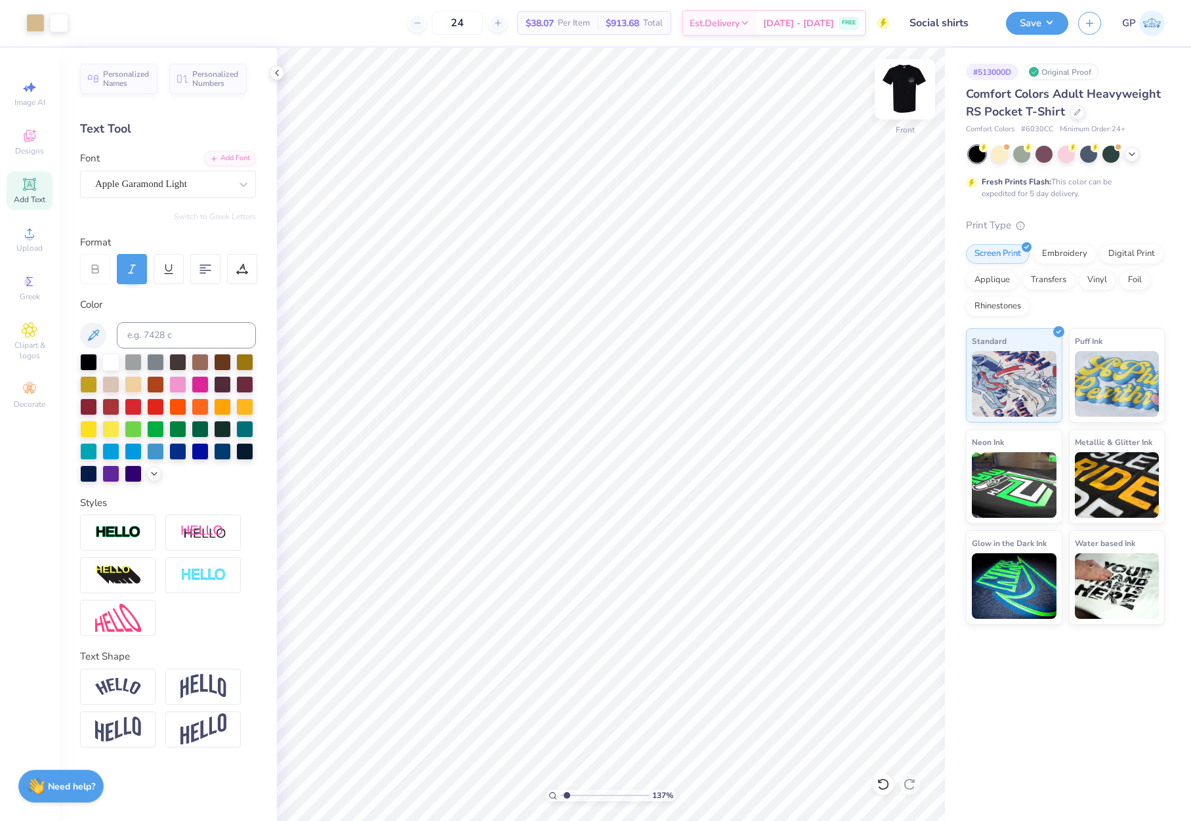
click at [905, 89] on img at bounding box center [905, 89] width 53 height 53
click at [32, 239] on circle at bounding box center [29, 237] width 7 height 7
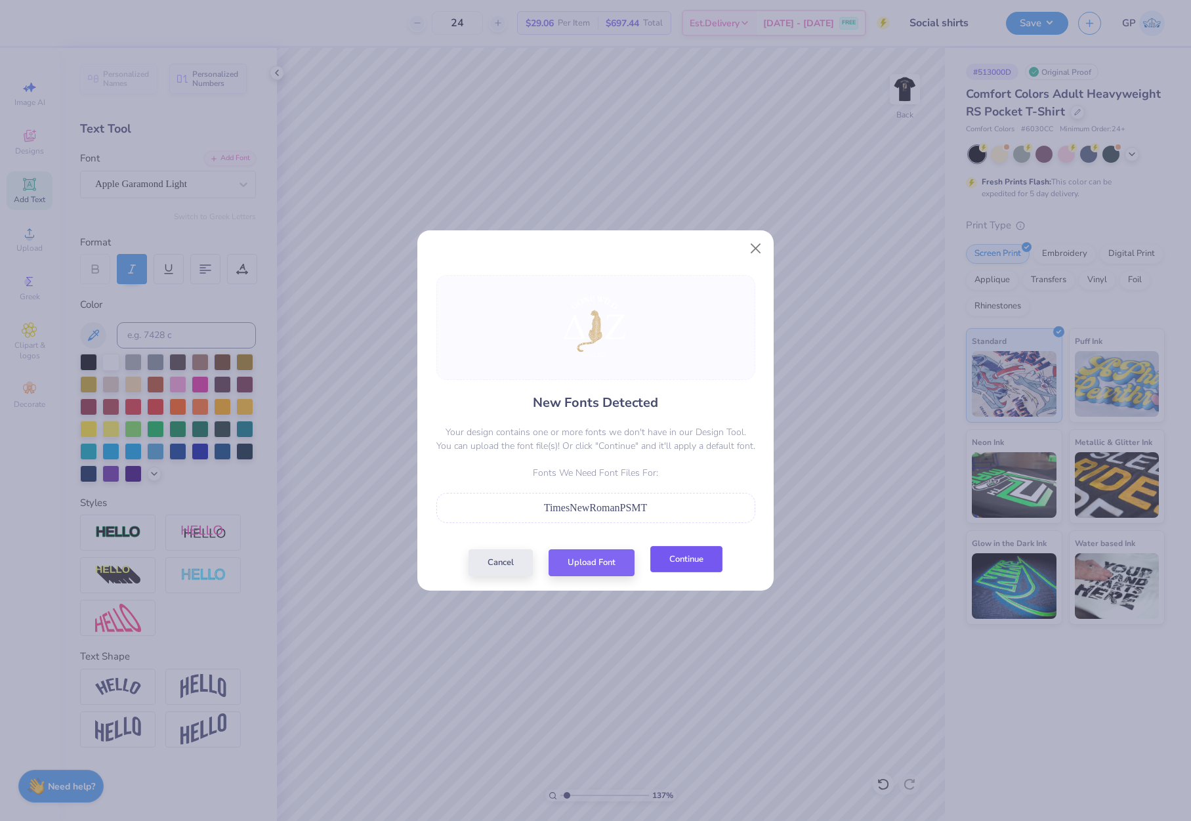
click at [676, 563] on button "Continue" at bounding box center [687, 559] width 72 height 27
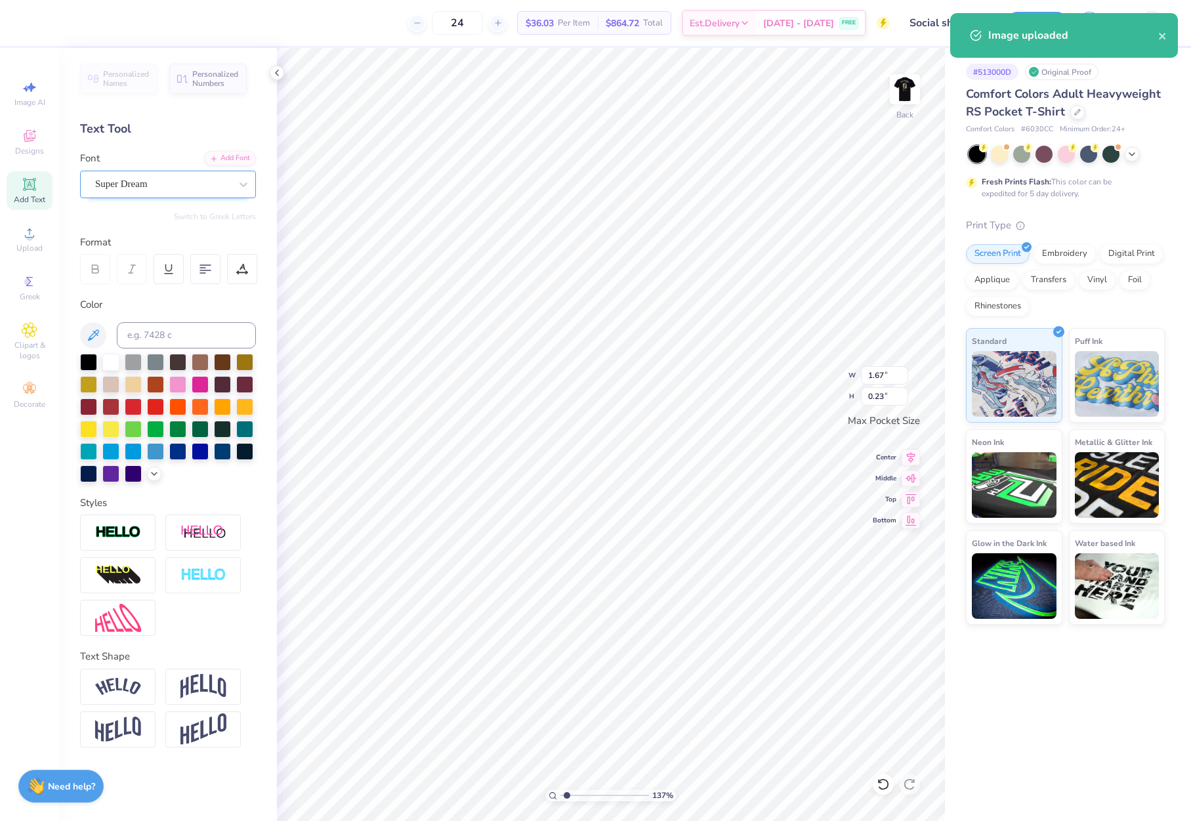
click at [196, 180] on div "Super Dream" at bounding box center [163, 184] width 138 height 20
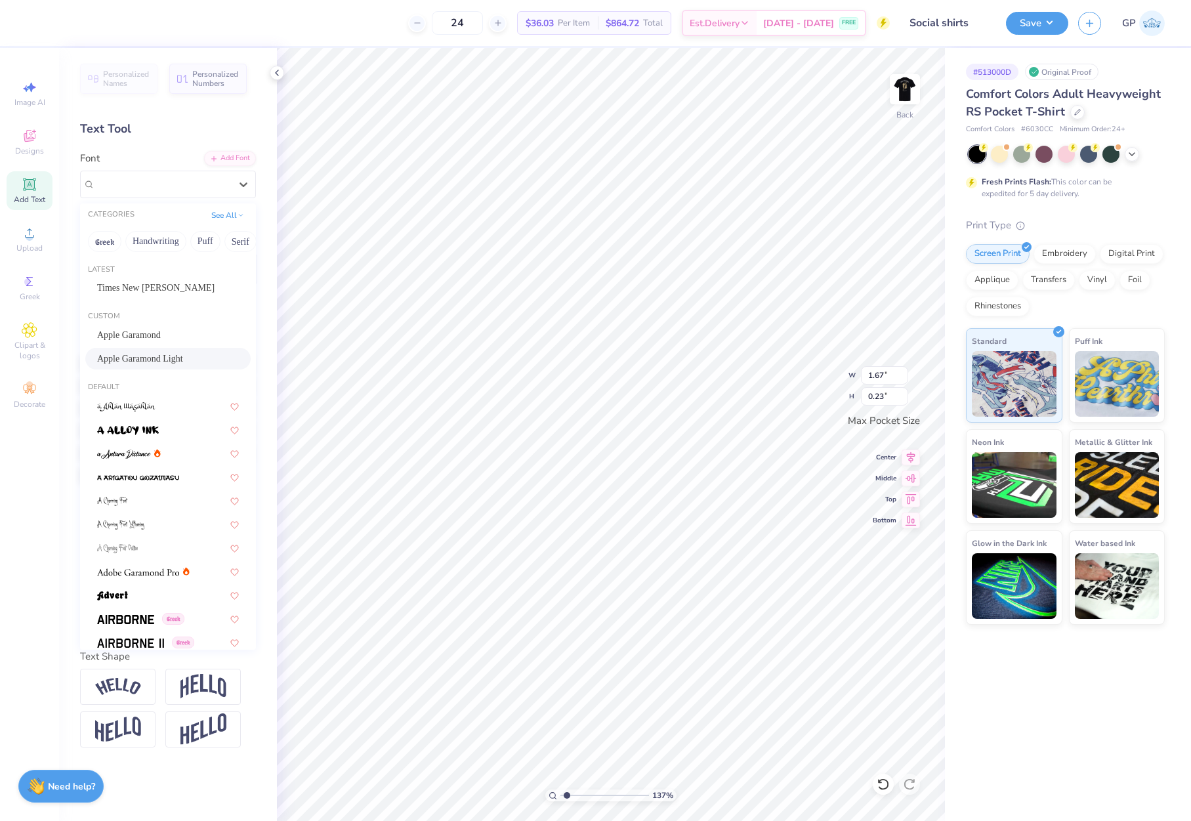
click at [184, 355] on div "Apple Garamond Light" at bounding box center [168, 359] width 142 height 14
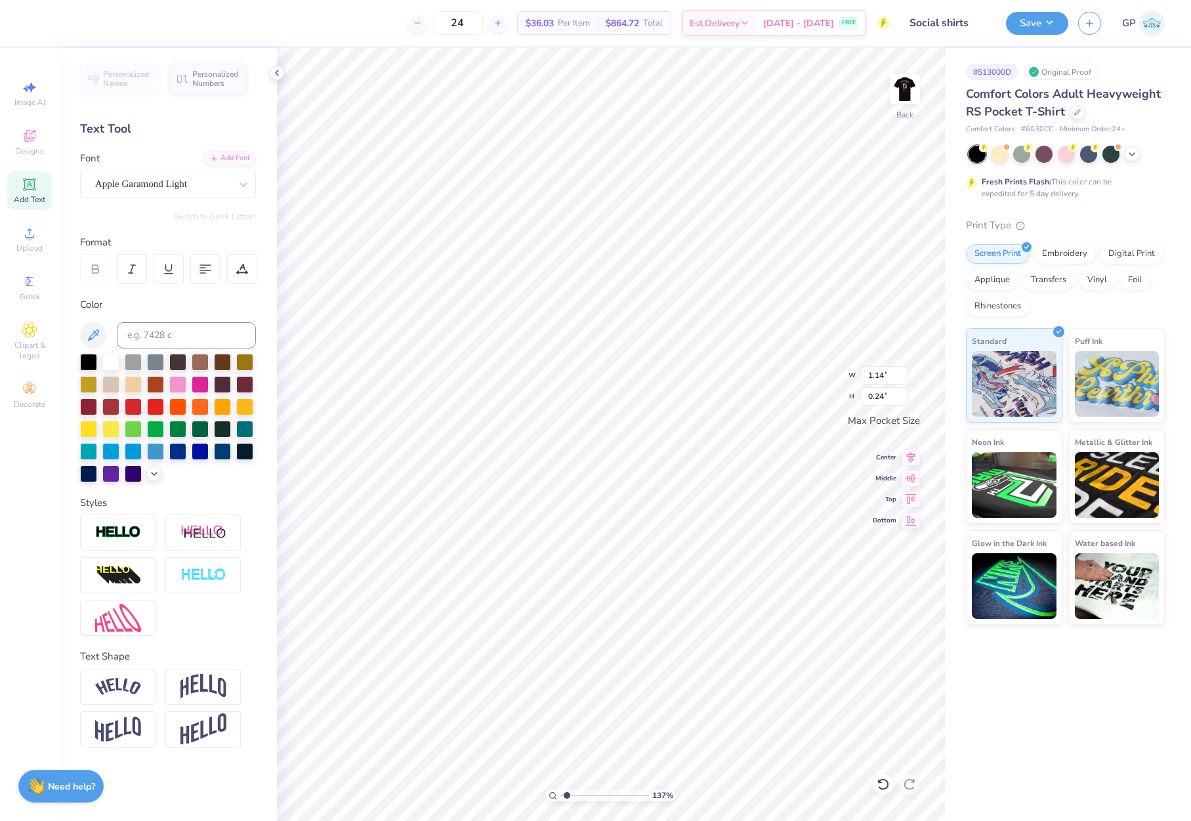
type input "1.14"
type input "0.24"
click at [138, 269] on div at bounding box center [132, 269] width 30 height 30
type input "1.20"
click at [1029, 15] on button "Save" at bounding box center [1037, 21] width 62 height 23
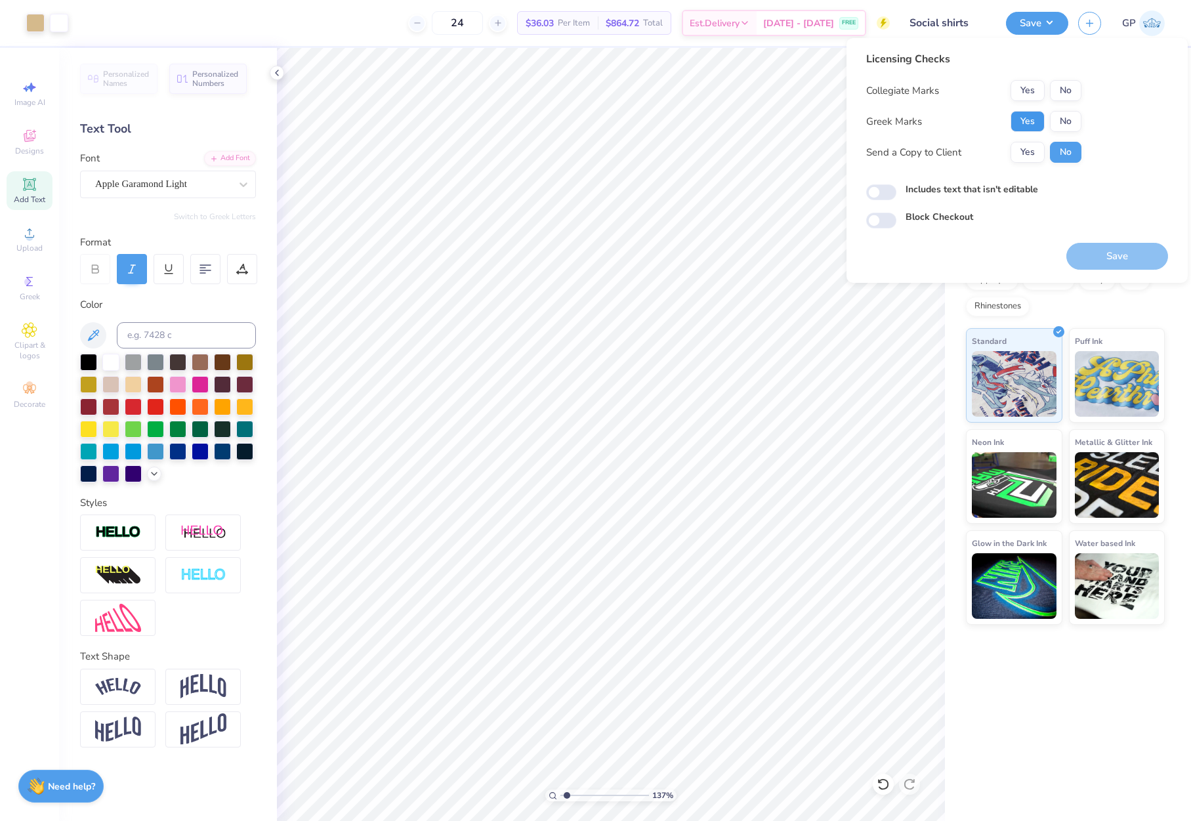
click at [1027, 130] on button "Yes" at bounding box center [1028, 121] width 34 height 21
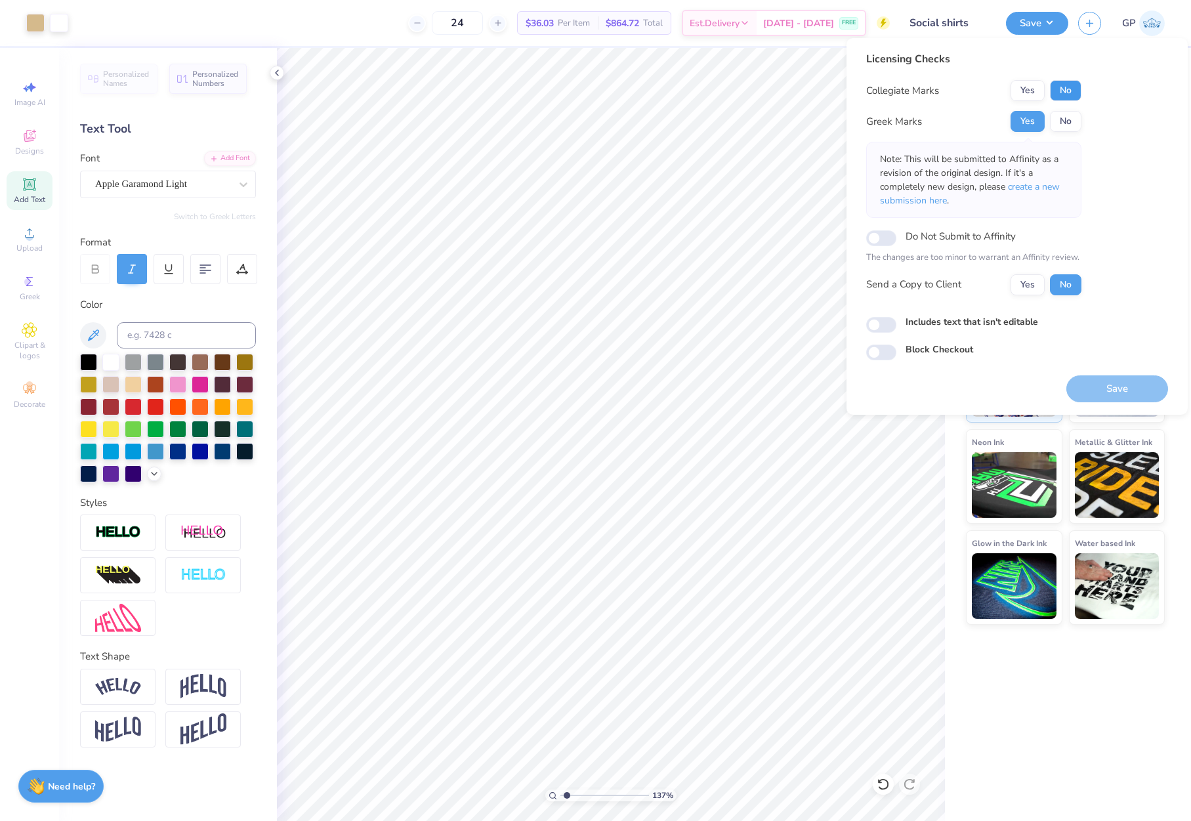
click at [1062, 93] on button "No" at bounding box center [1066, 90] width 32 height 21
click at [884, 324] on input "Includes text that isn't editable" at bounding box center [882, 325] width 30 height 16
checkbox input "true"
click at [1122, 389] on button "Save" at bounding box center [1118, 388] width 102 height 27
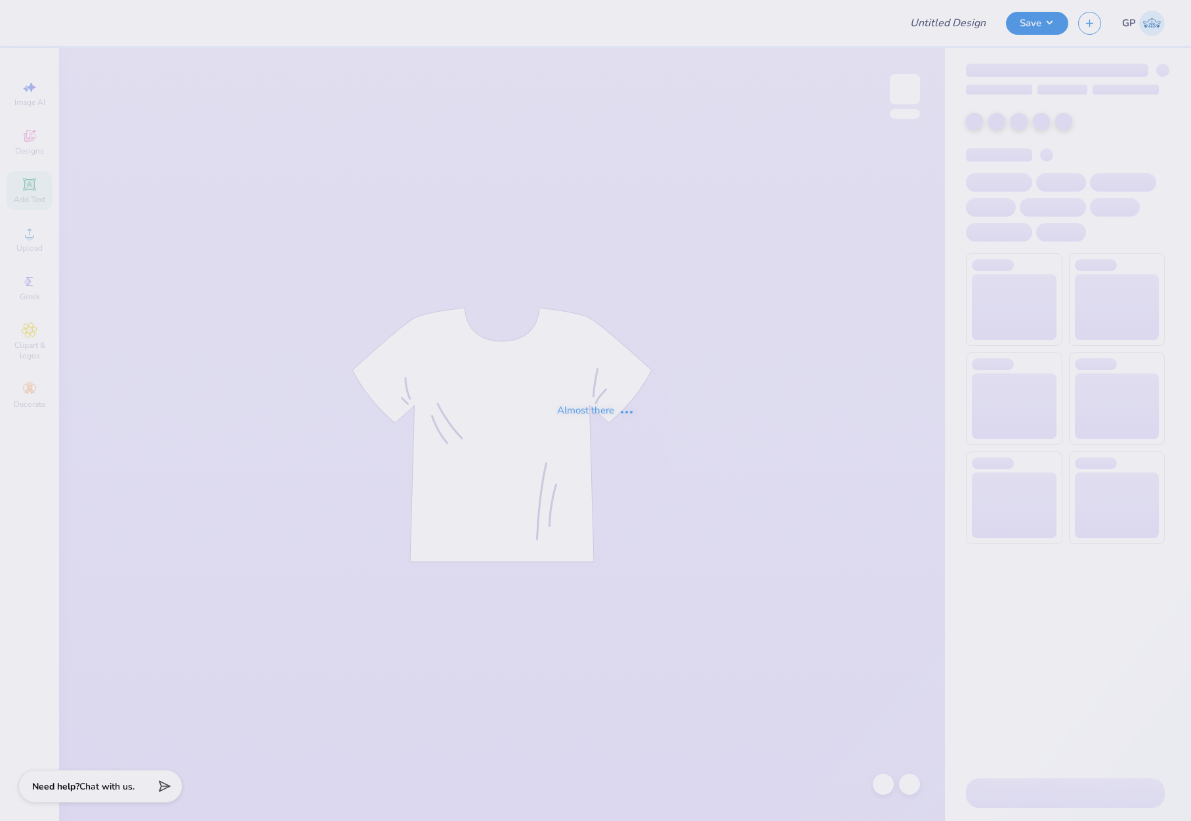
type input "PiKapp Fall Rush 25’"
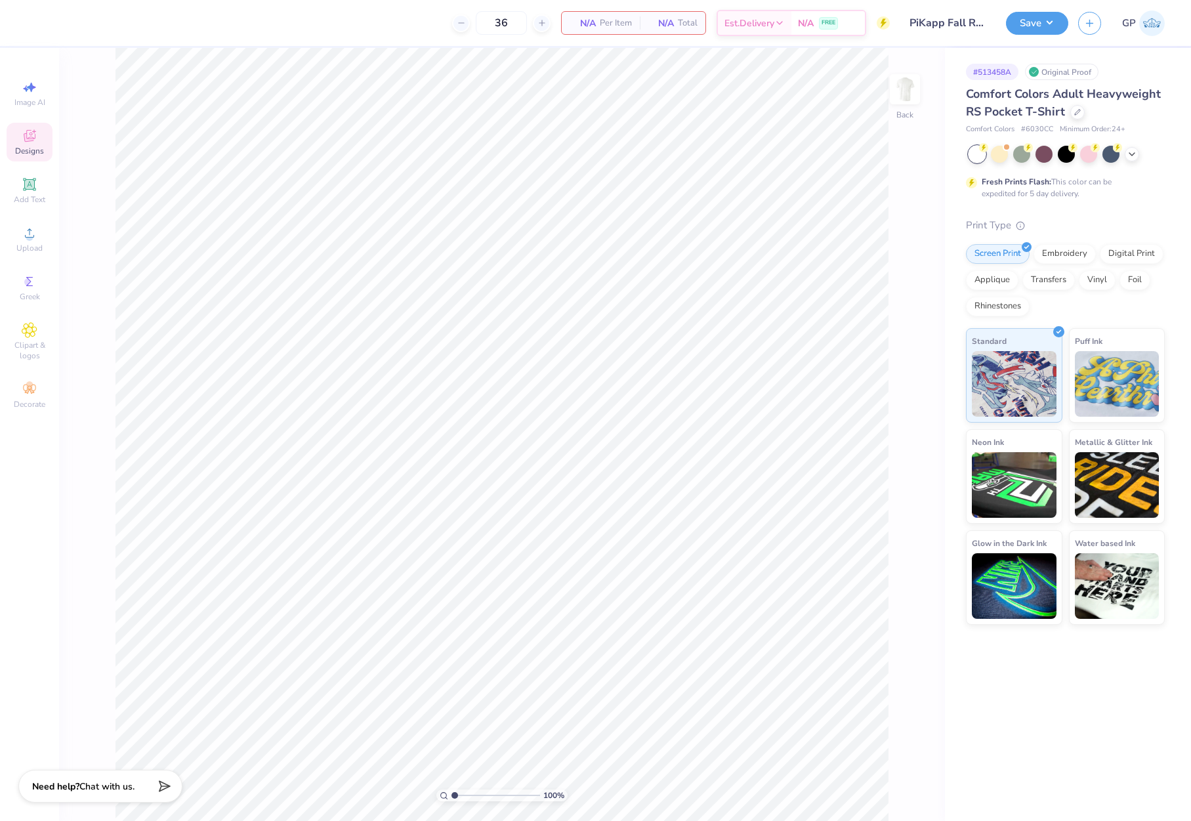
click at [30, 150] on span "Designs" at bounding box center [29, 151] width 29 height 11
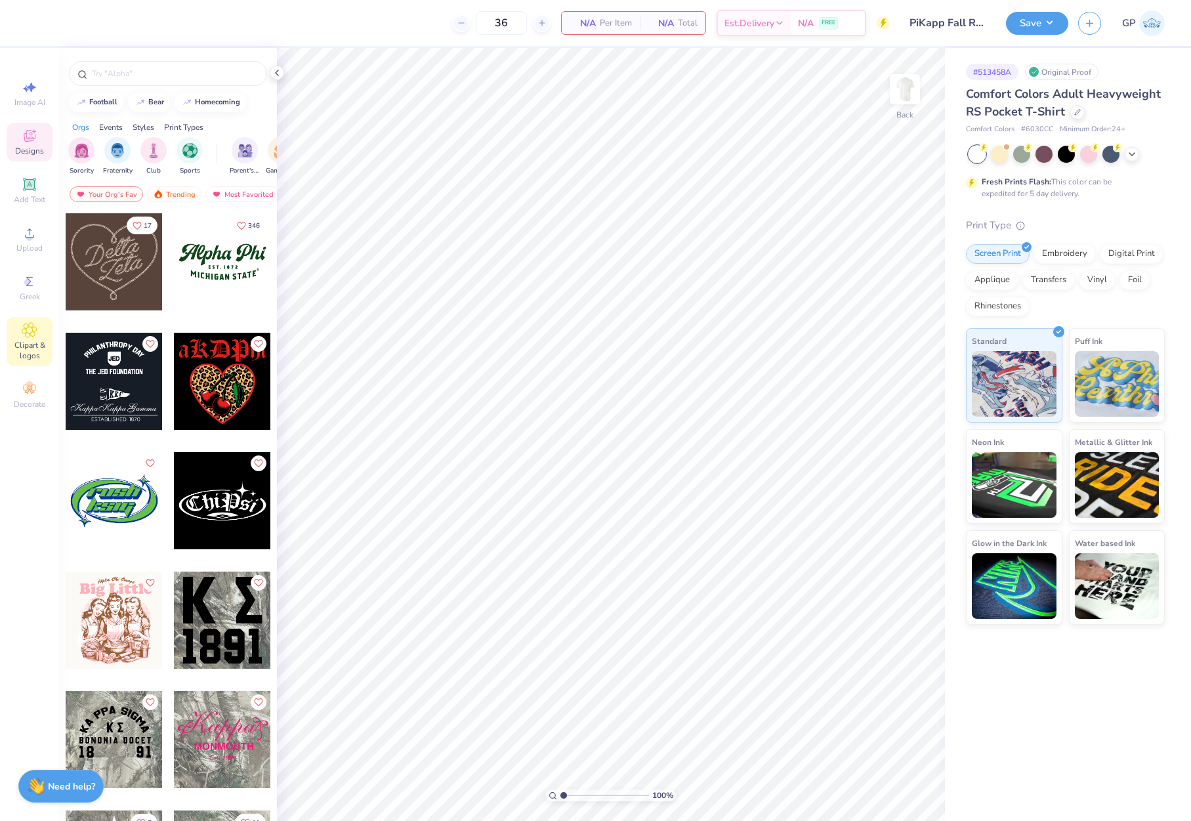
click at [33, 322] on div "Clipart & logos" at bounding box center [30, 341] width 46 height 49
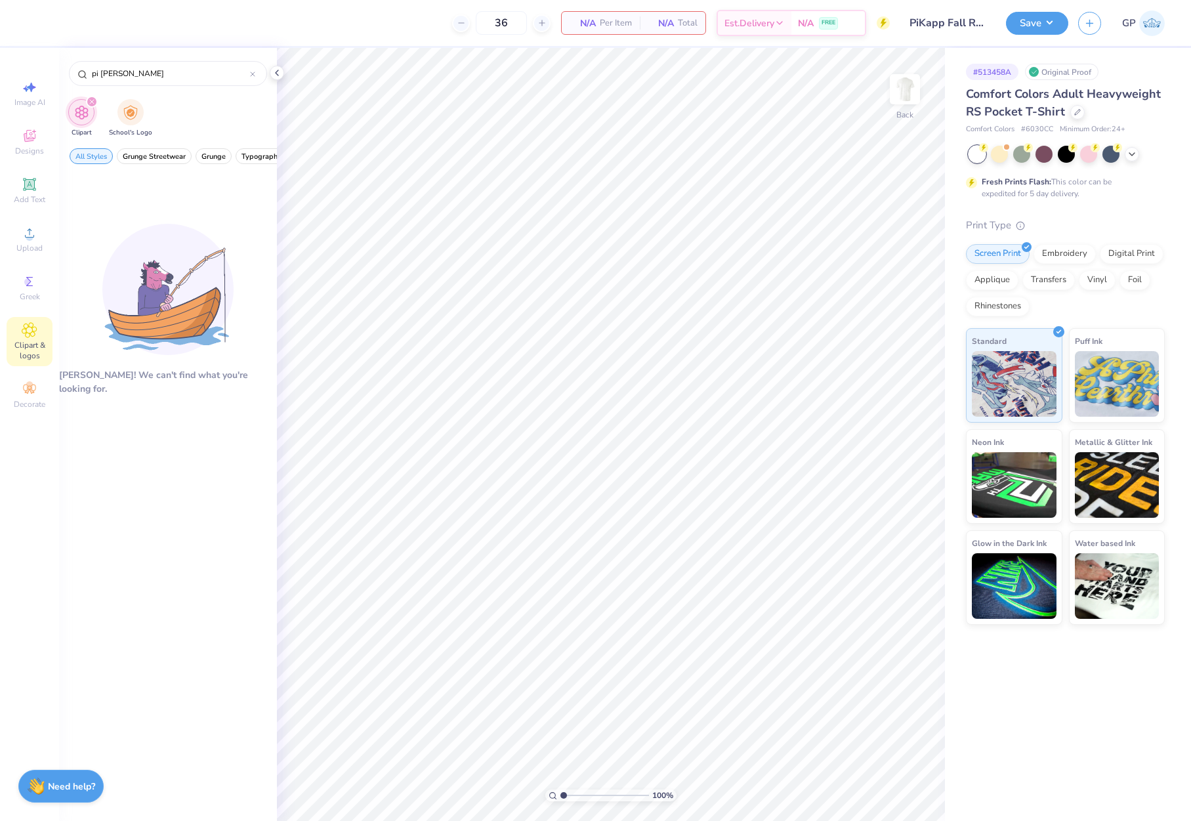
type input "pi kapp"
click at [20, 339] on div "Clipart & logos" at bounding box center [30, 341] width 46 height 49
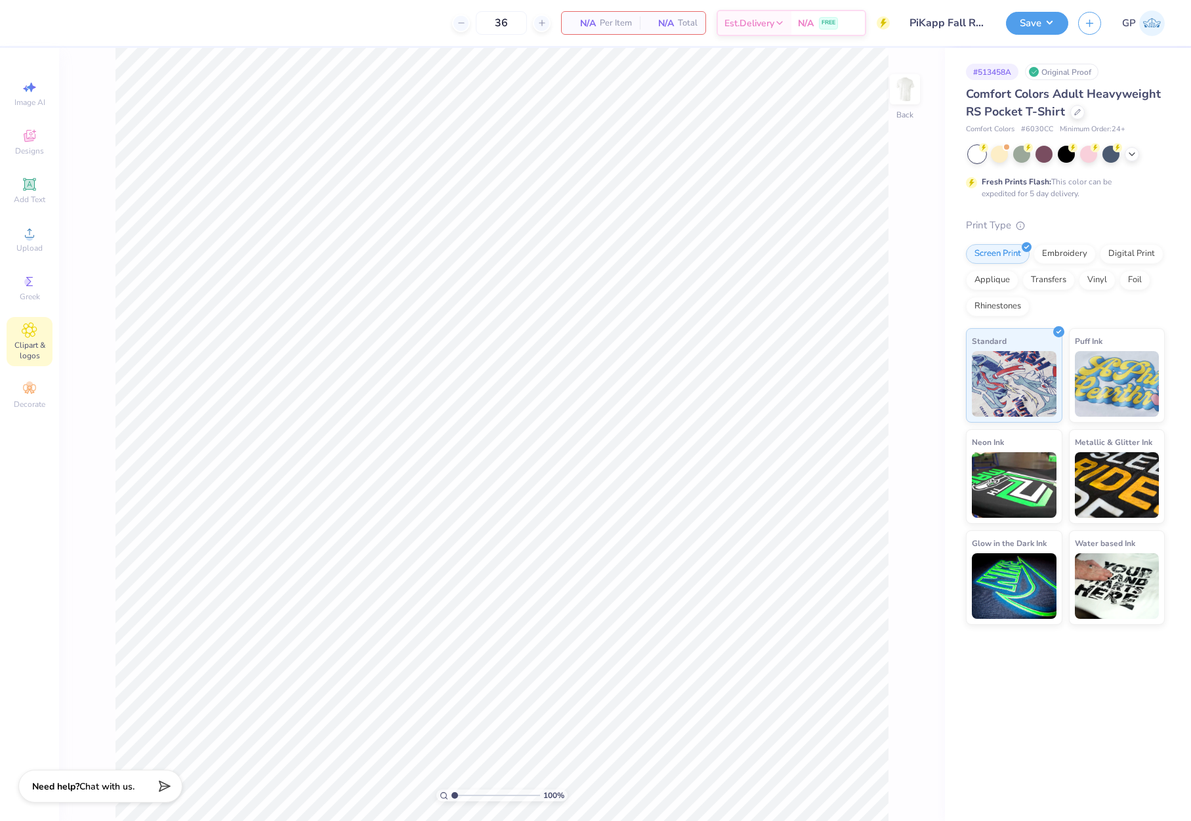
click at [32, 331] on icon at bounding box center [29, 330] width 7 height 7
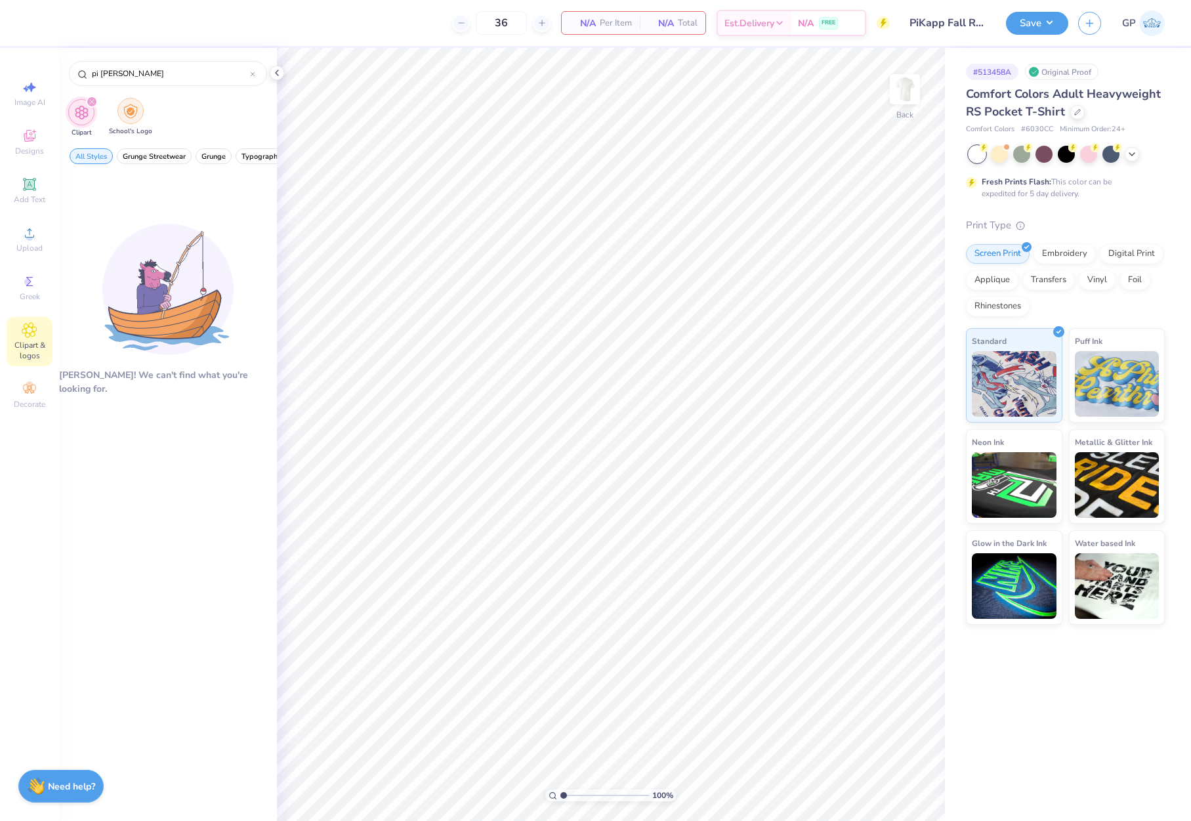
click at [131, 123] on div "filter for School's Logo" at bounding box center [131, 111] width 26 height 26
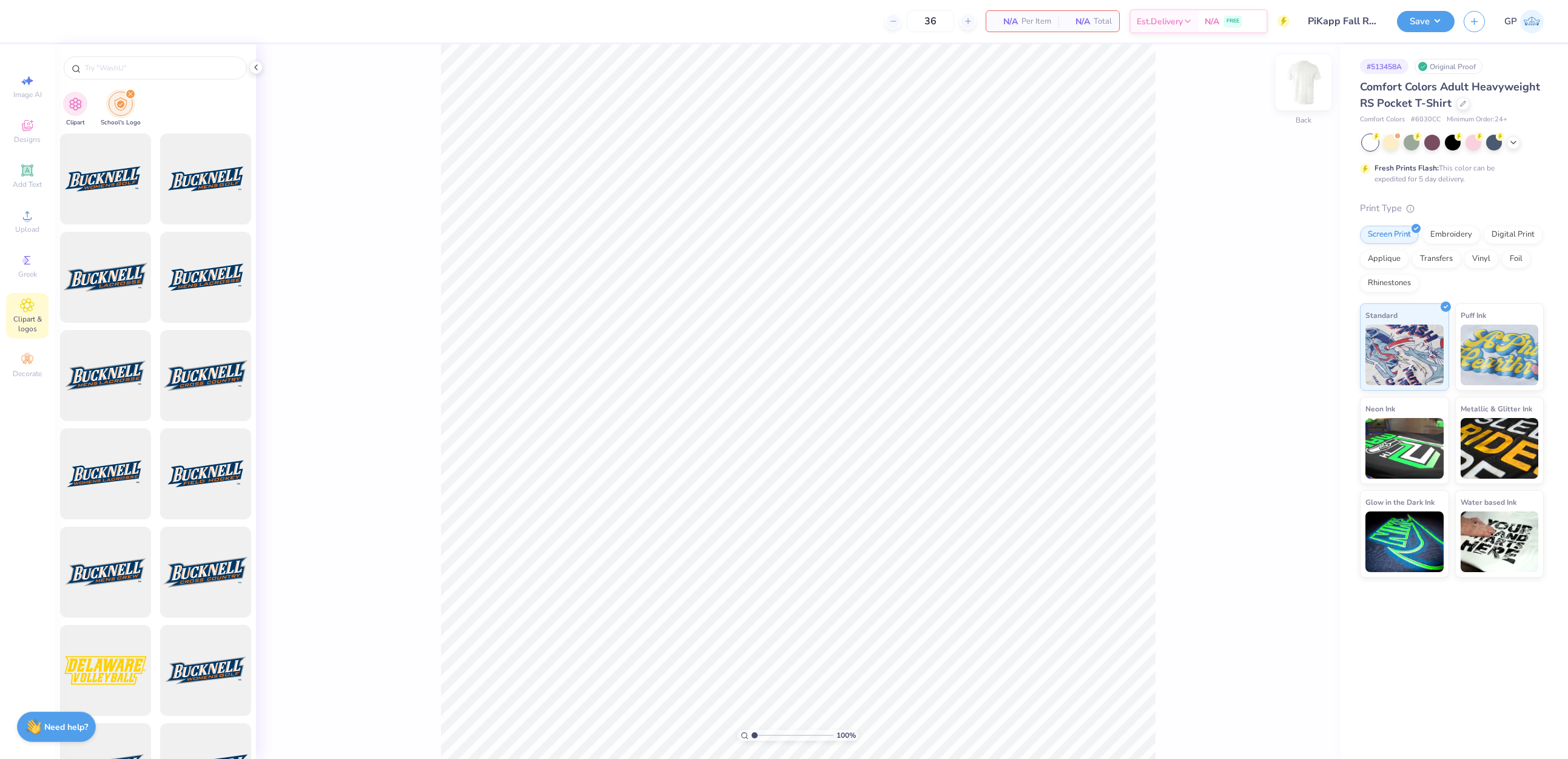
click at [1100, 80] on img at bounding box center [1303, 82] width 49 height 49
click at [1100, 84] on img at bounding box center [1303, 82] width 49 height 49
click at [1100, 85] on img at bounding box center [1303, 82] width 49 height 49
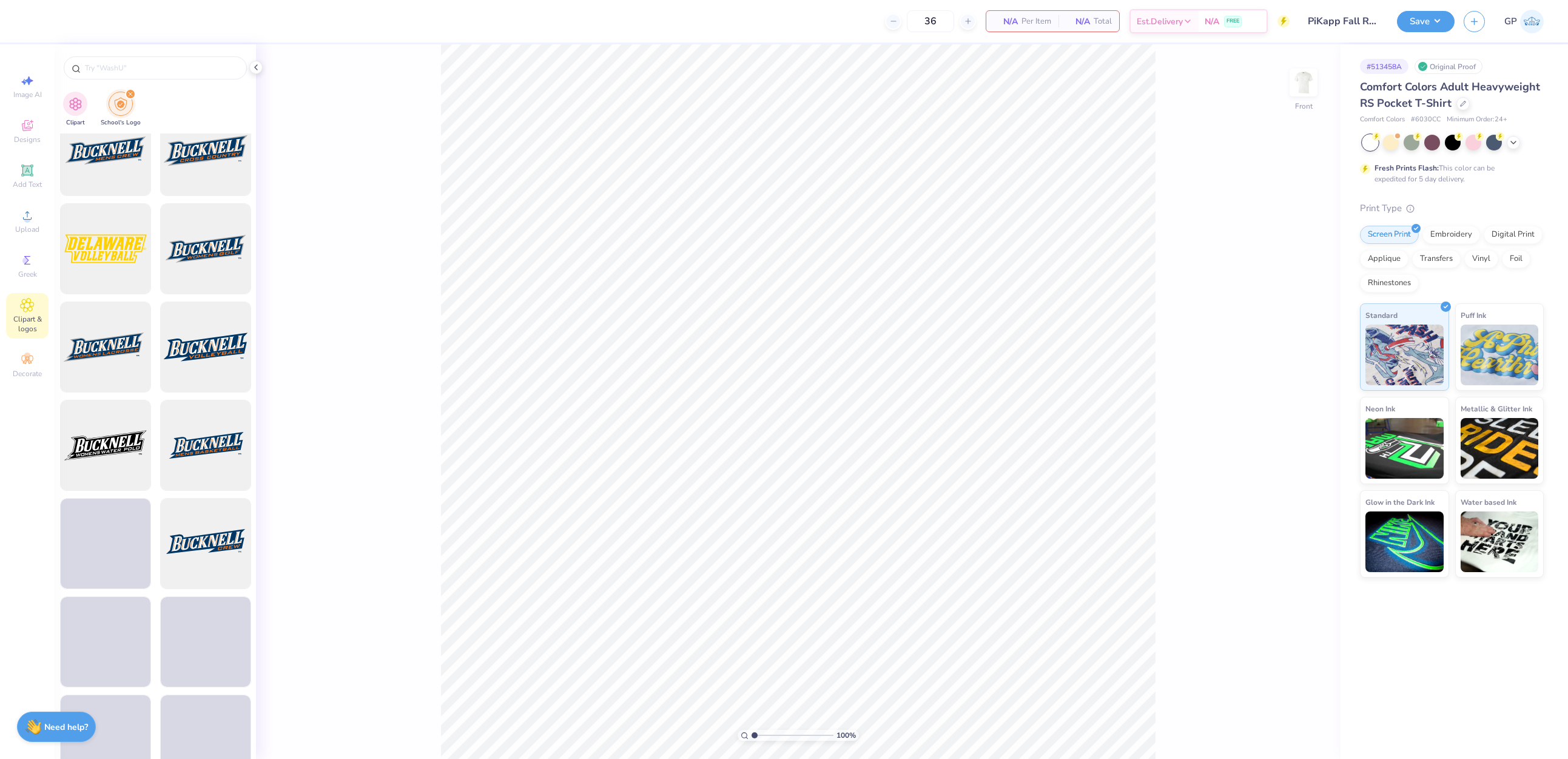
scroll to position [303, 0]
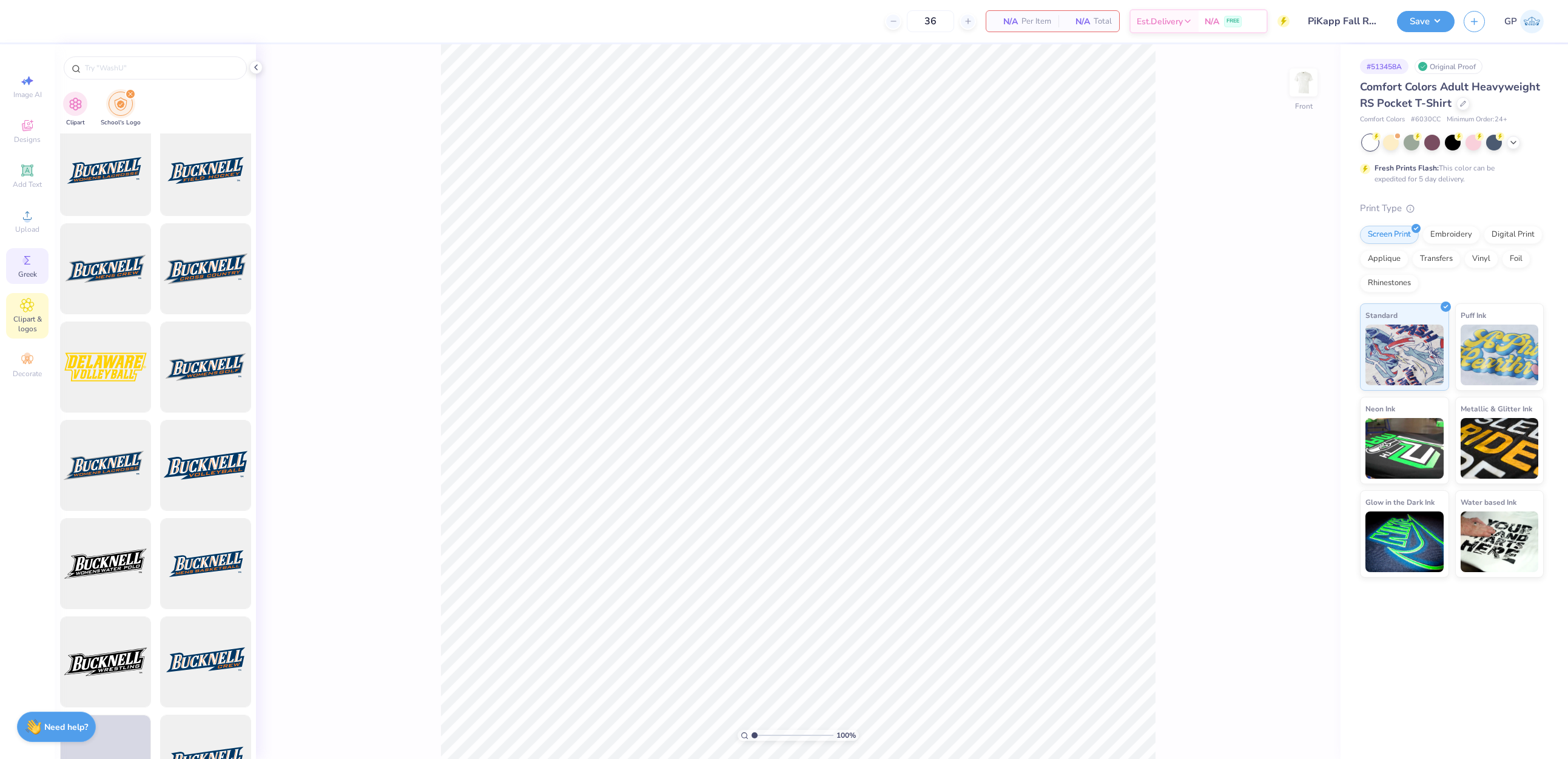
click at [36, 257] on div "Greek" at bounding box center [28, 265] width 43 height 36
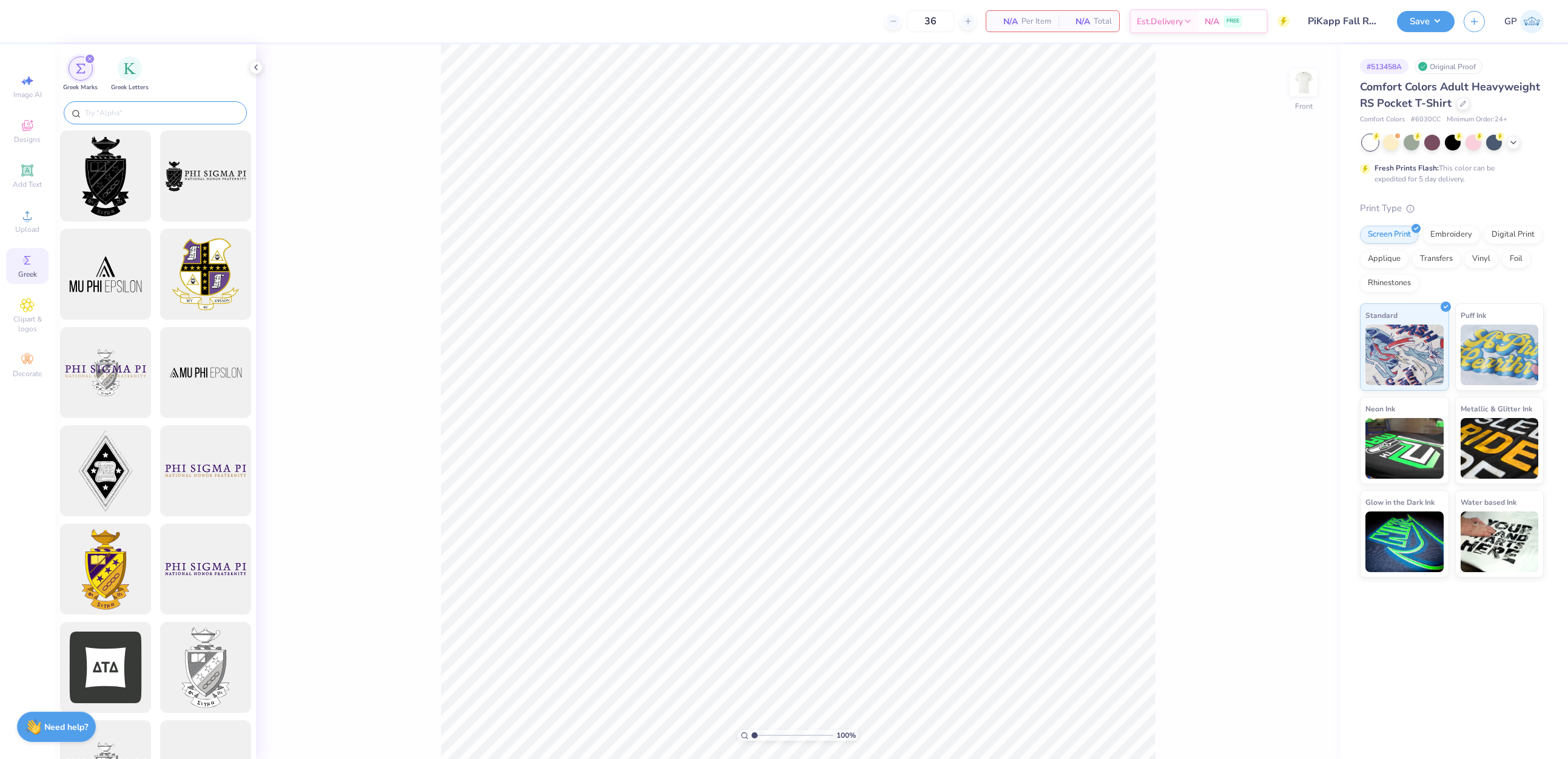
click at [140, 114] on input "text" at bounding box center [162, 113] width 155 height 12
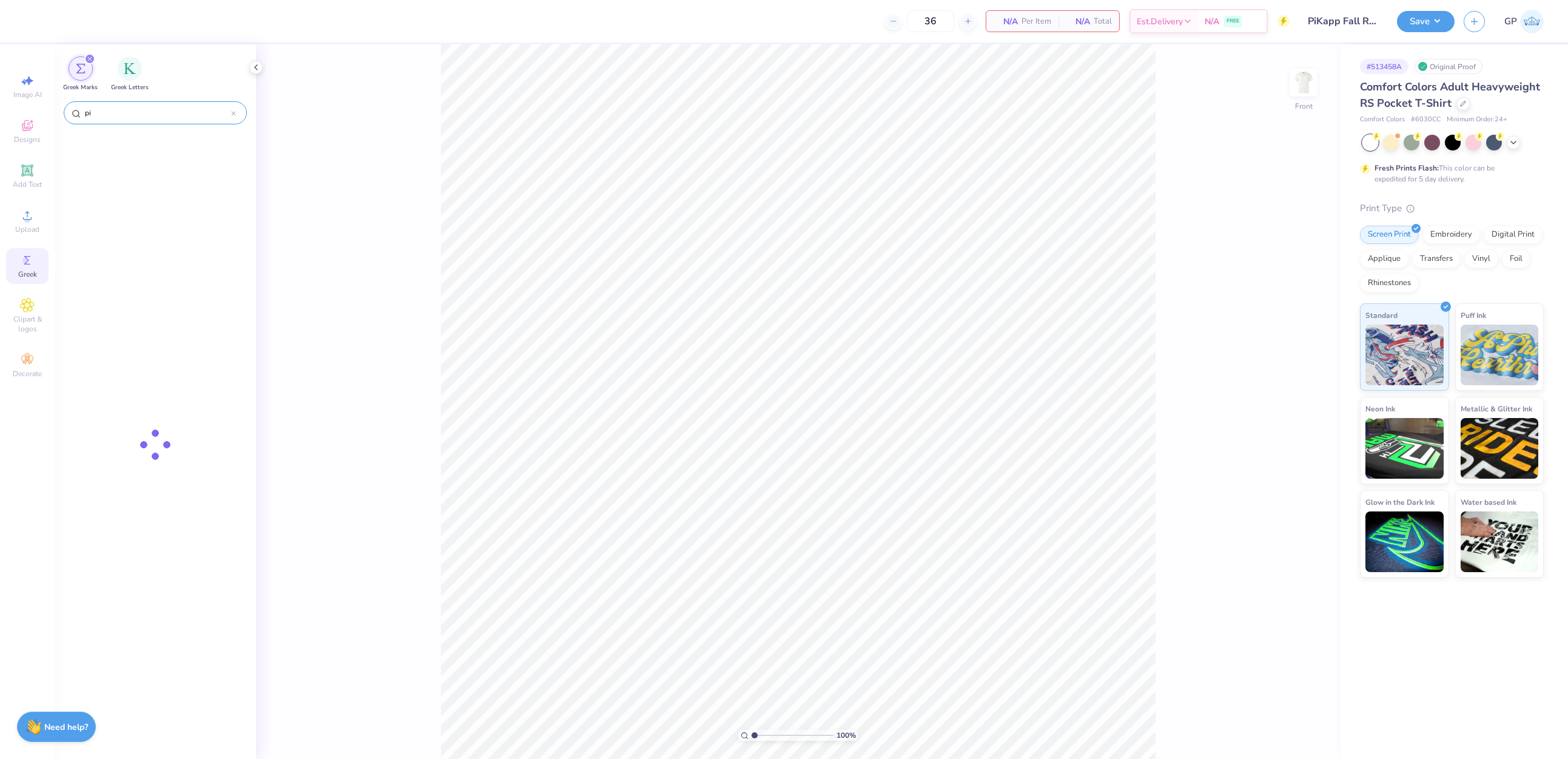
paste input "k"
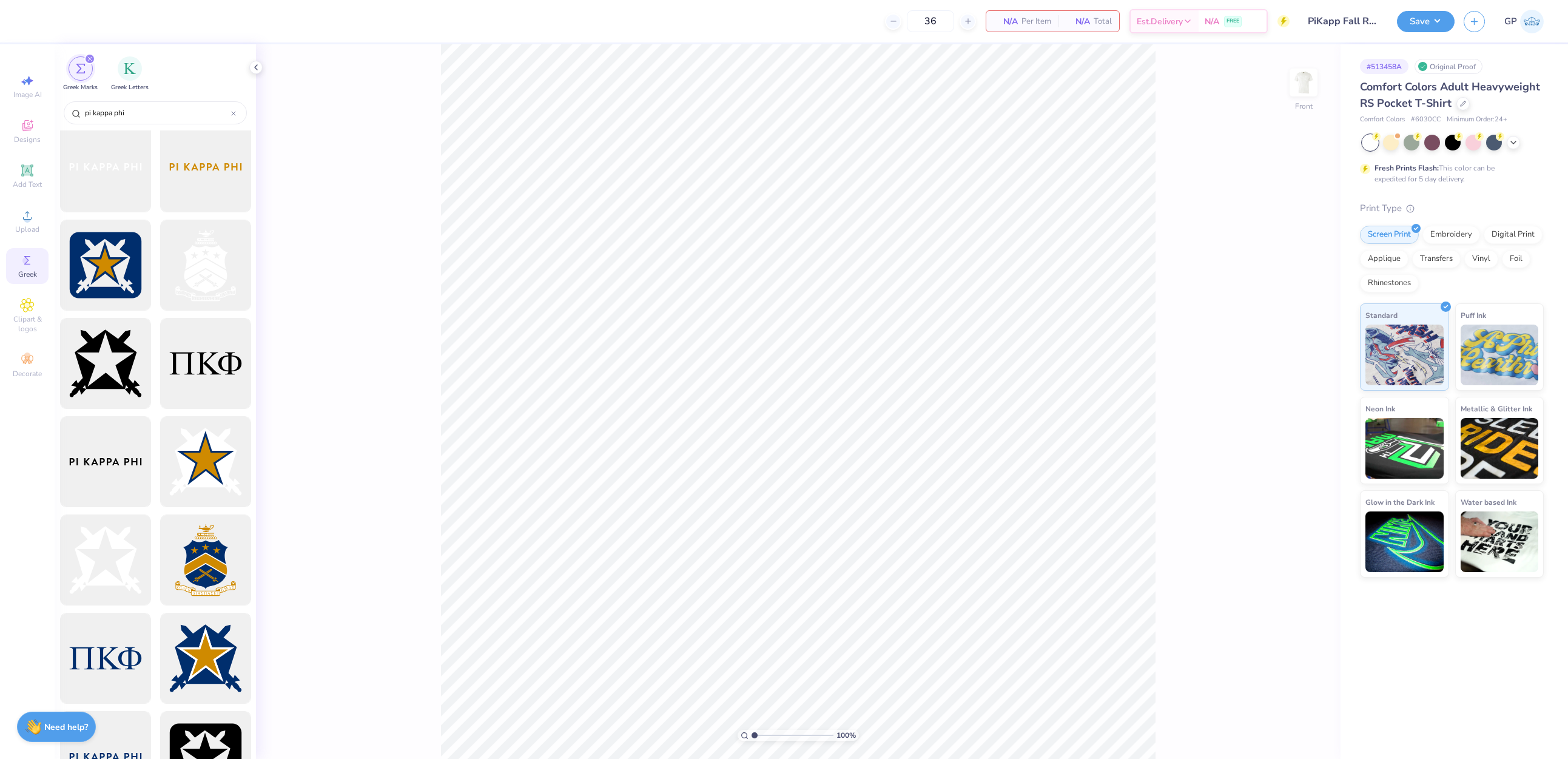
scroll to position [0, 0]
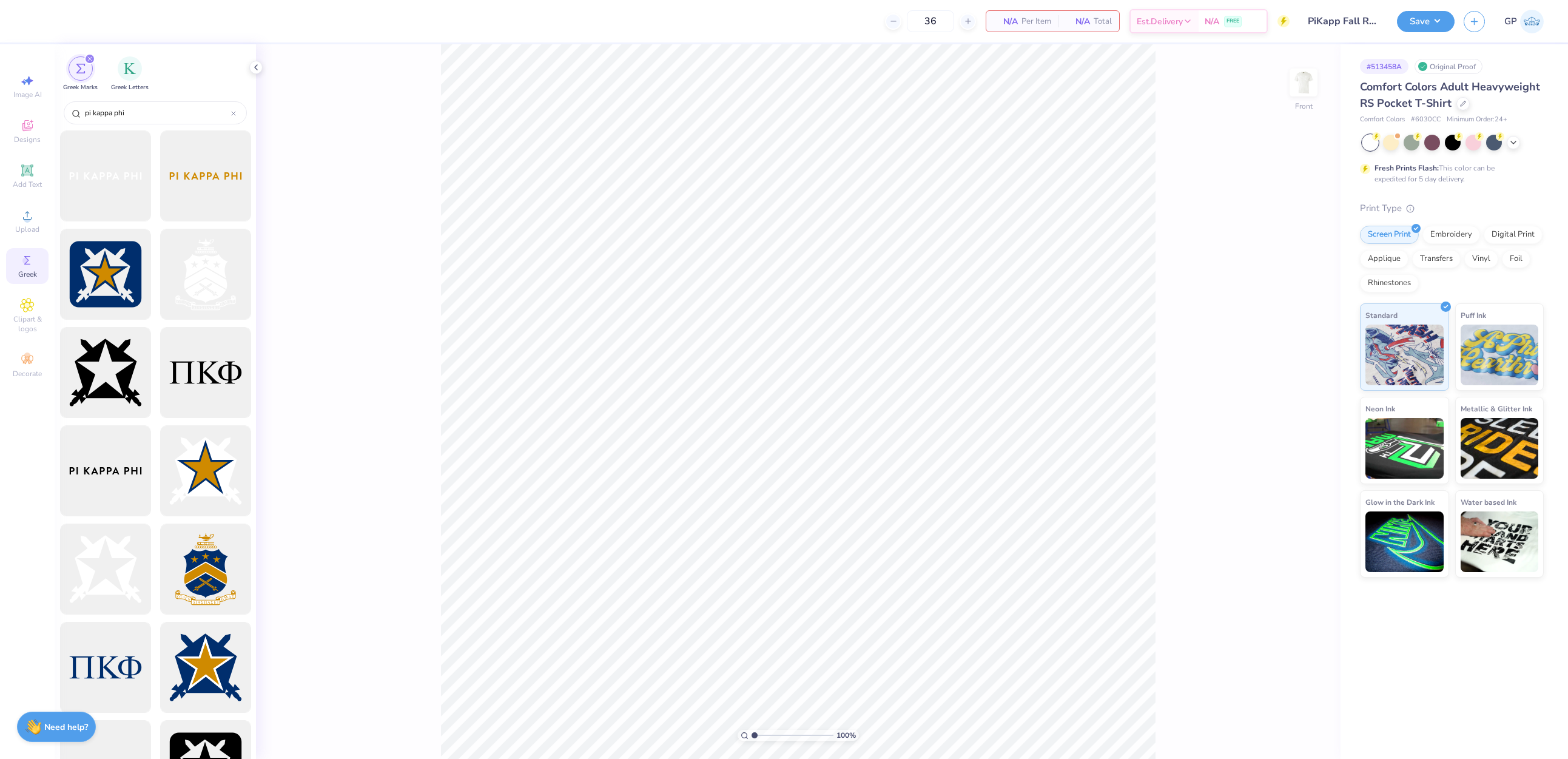
type input "pi kappa phi"
click at [1100, 80] on img at bounding box center [1303, 82] width 49 height 49
click at [107, 658] on div at bounding box center [105, 667] width 100 height 100
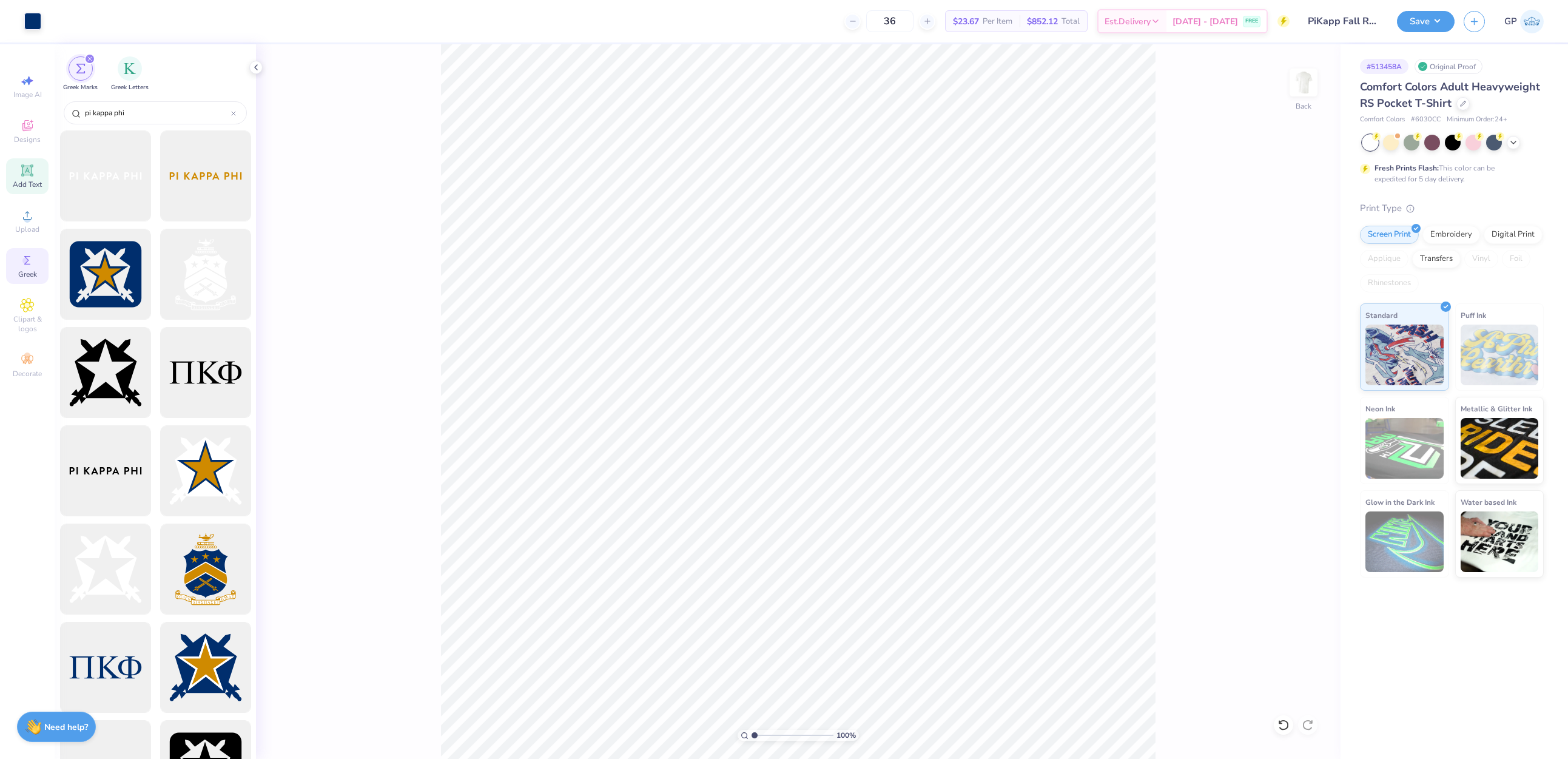
click at [28, 181] on span "Add Text" at bounding box center [28, 184] width 30 height 10
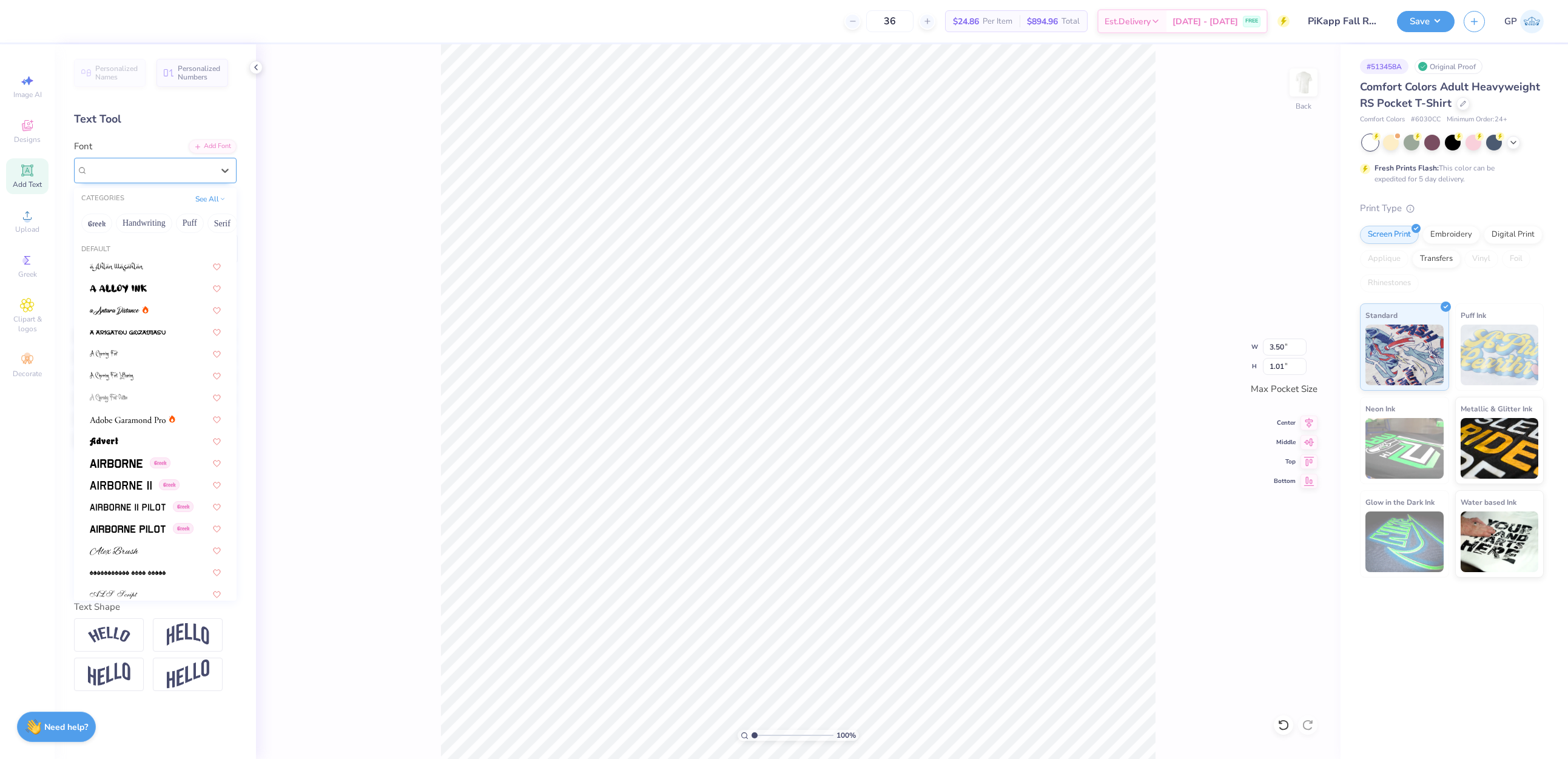
click at [194, 176] on div "Super Dream" at bounding box center [151, 170] width 128 height 18
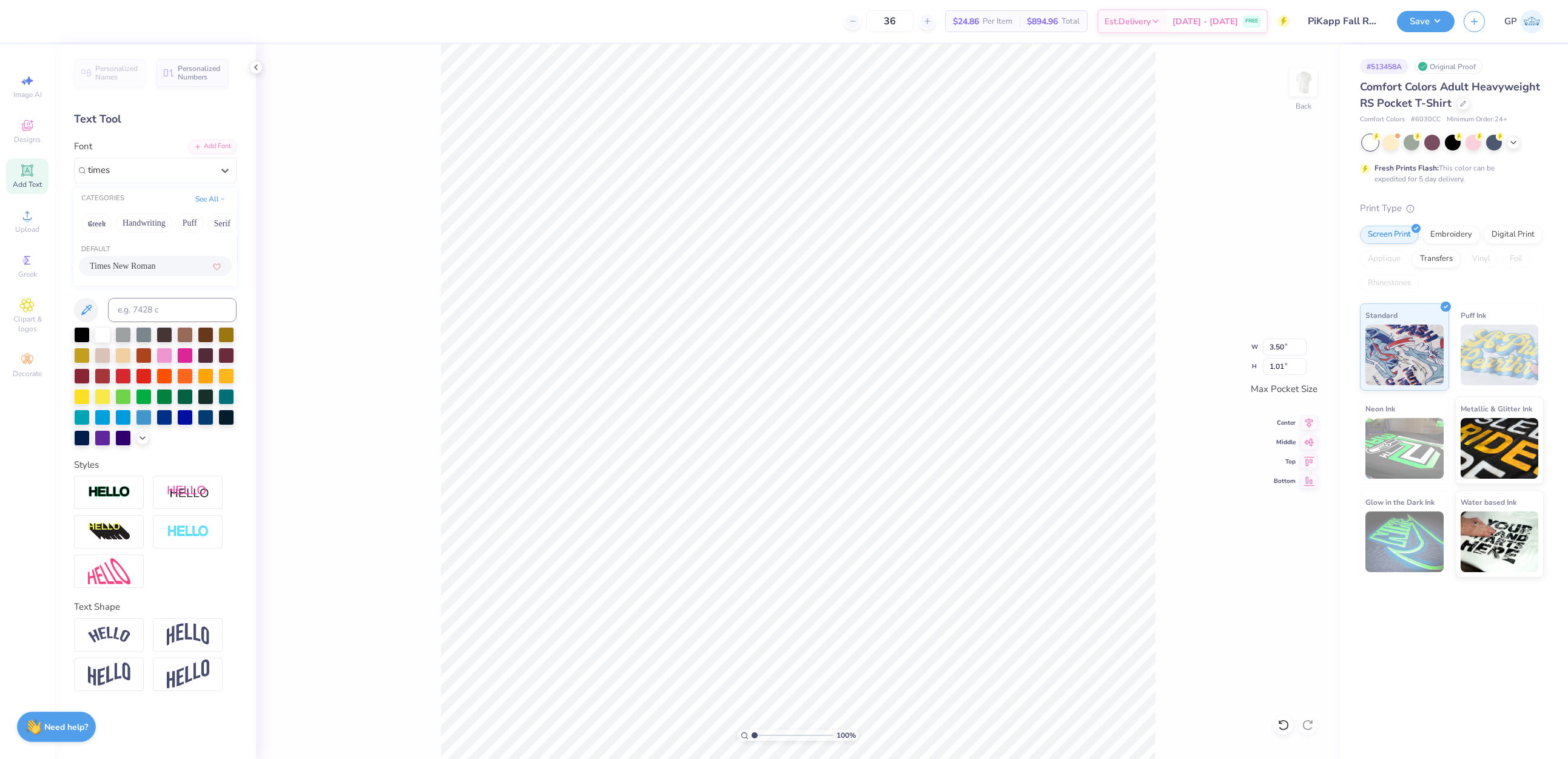
click at [168, 266] on div "Times New Roman" at bounding box center [155, 266] width 131 height 13
type input "times"
type input "3.40"
type input "0.92"
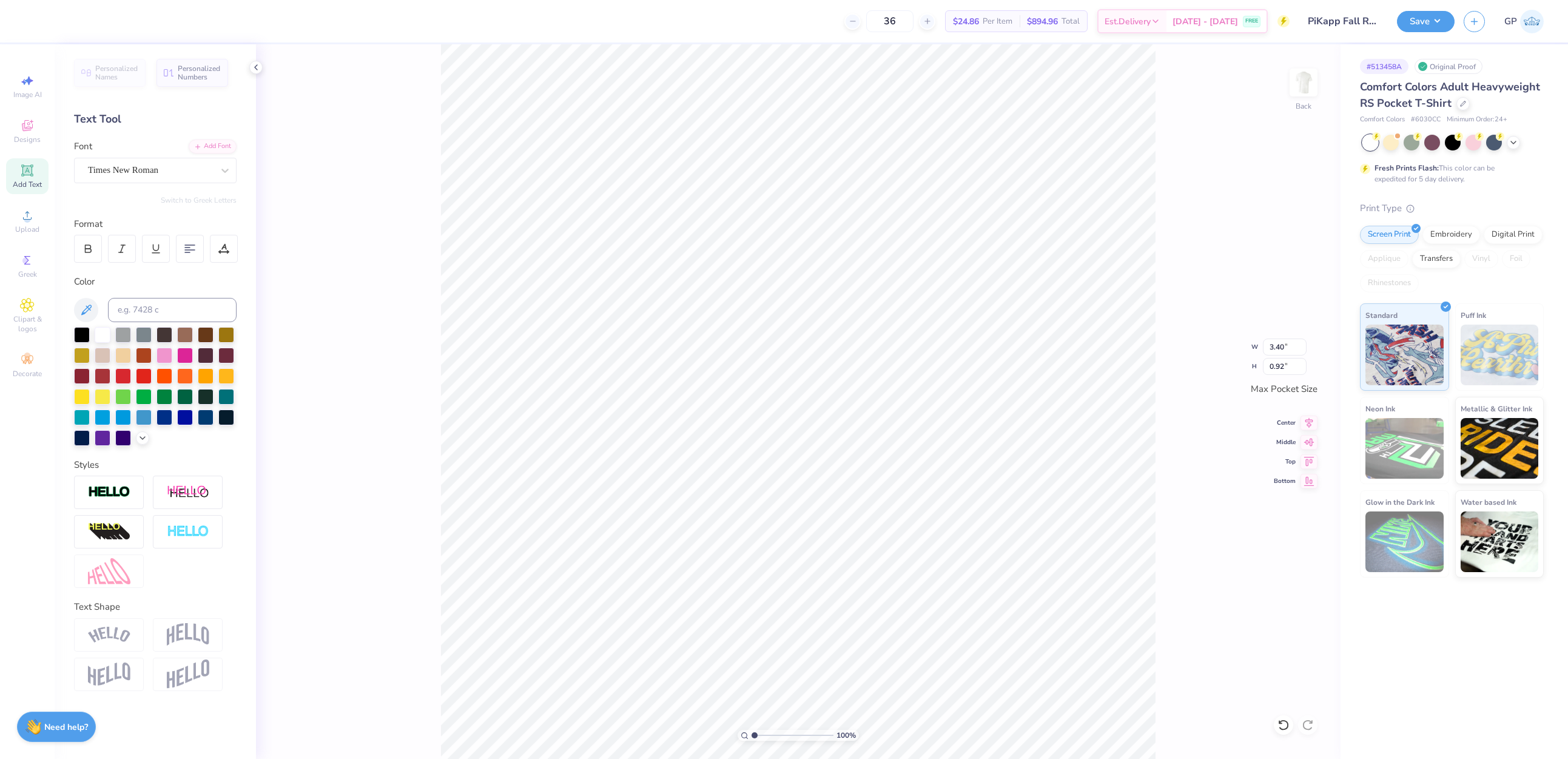
type textarea "FALL RUSH 2025"
type input "3.44"
type input "0.32"
click at [85, 312] on icon at bounding box center [86, 311] width 15 height 15
click at [1100, 96] on div "100 % Back" at bounding box center [798, 401] width 1085 height 715
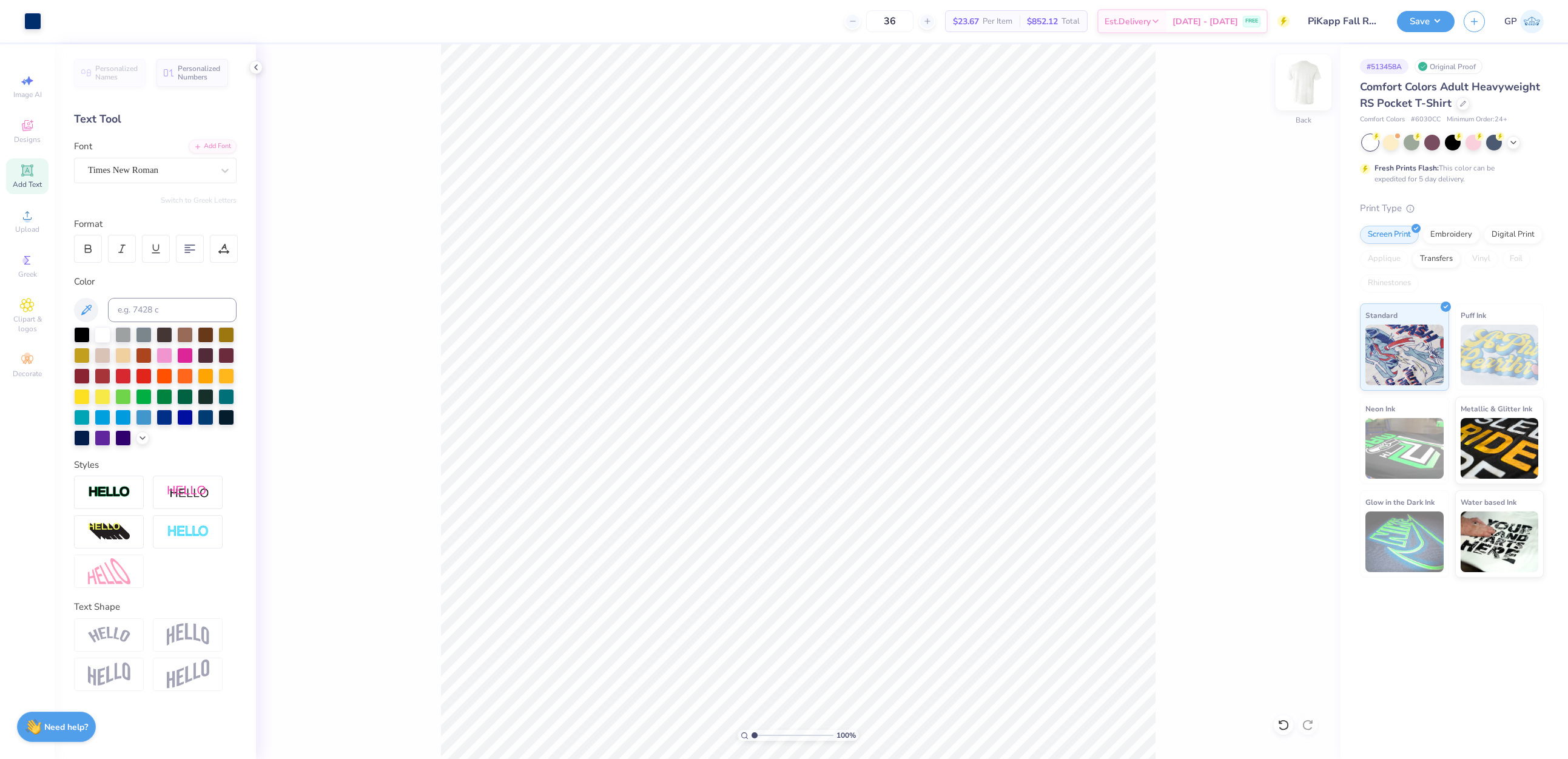
click at [1100, 93] on img at bounding box center [1303, 82] width 49 height 49
click at [29, 213] on icon at bounding box center [27, 214] width 8 height 8
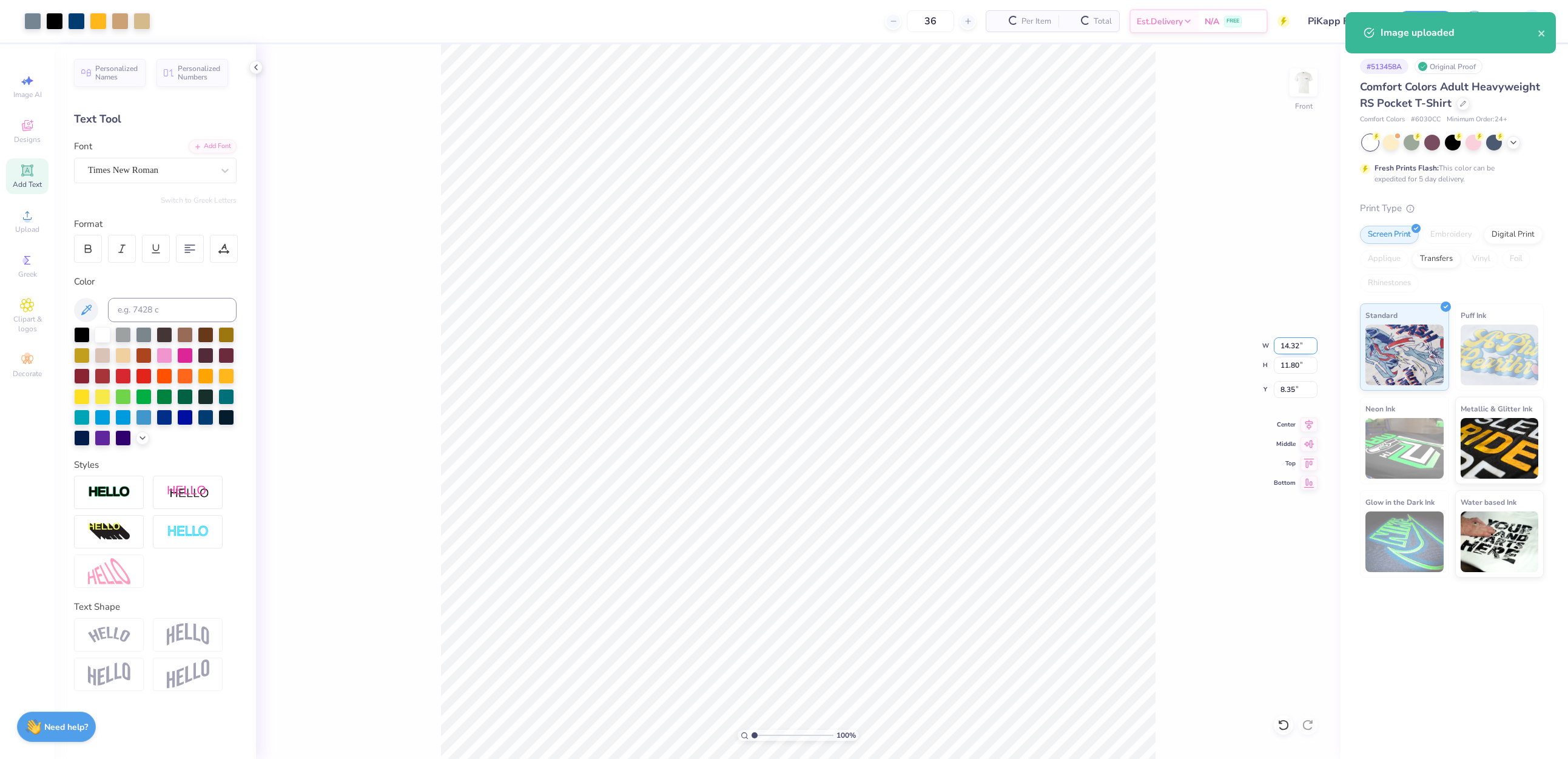
click at [1100, 347] on input "14.32" at bounding box center [1295, 346] width 43 height 17
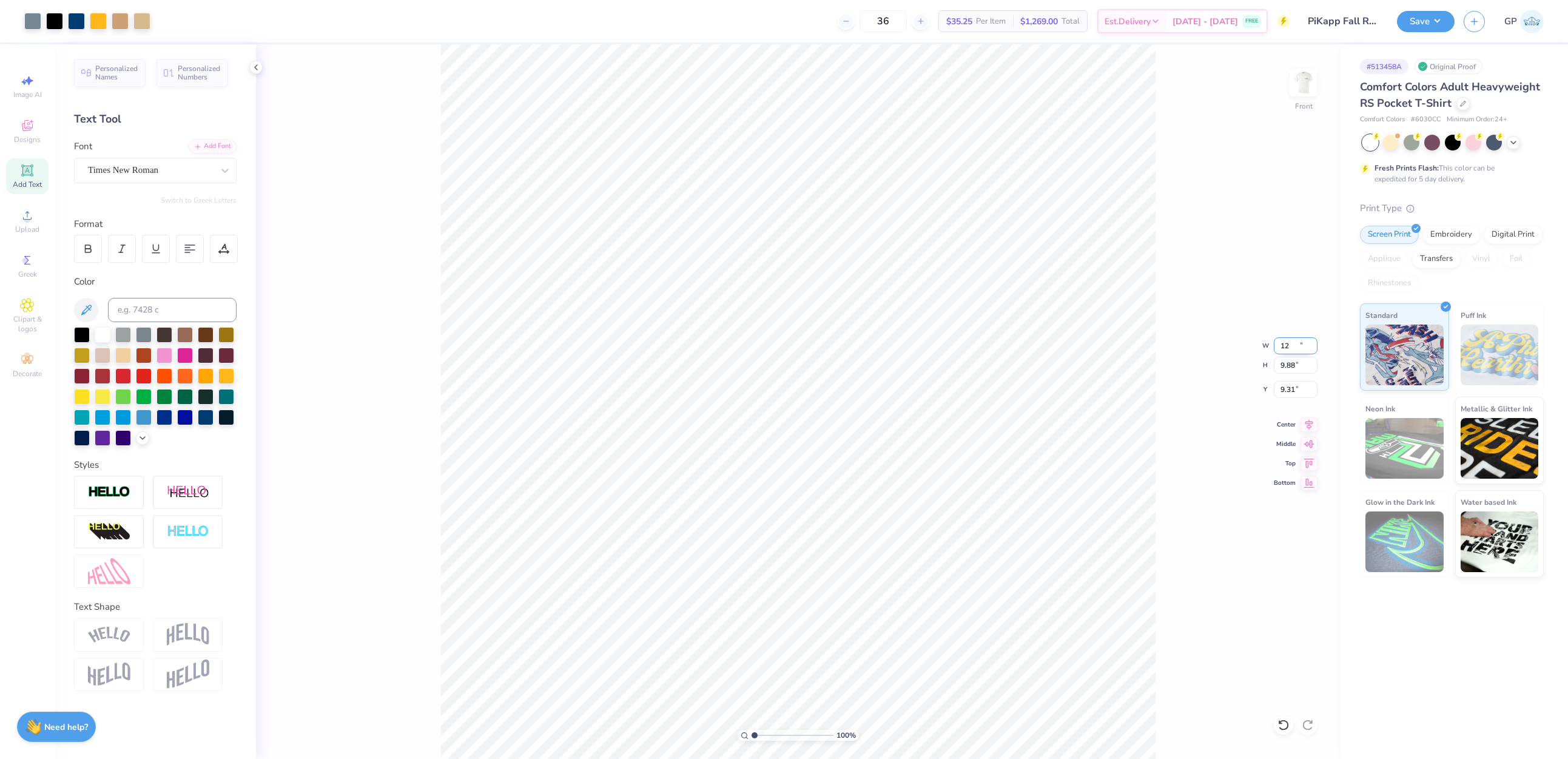
type input "12.00"
type input "9.88"
click at [1100, 387] on input "9.31" at bounding box center [1295, 389] width 43 height 17
type input "3.00"
click at [1100, 19] on button "Save" at bounding box center [1426, 19] width 57 height 21
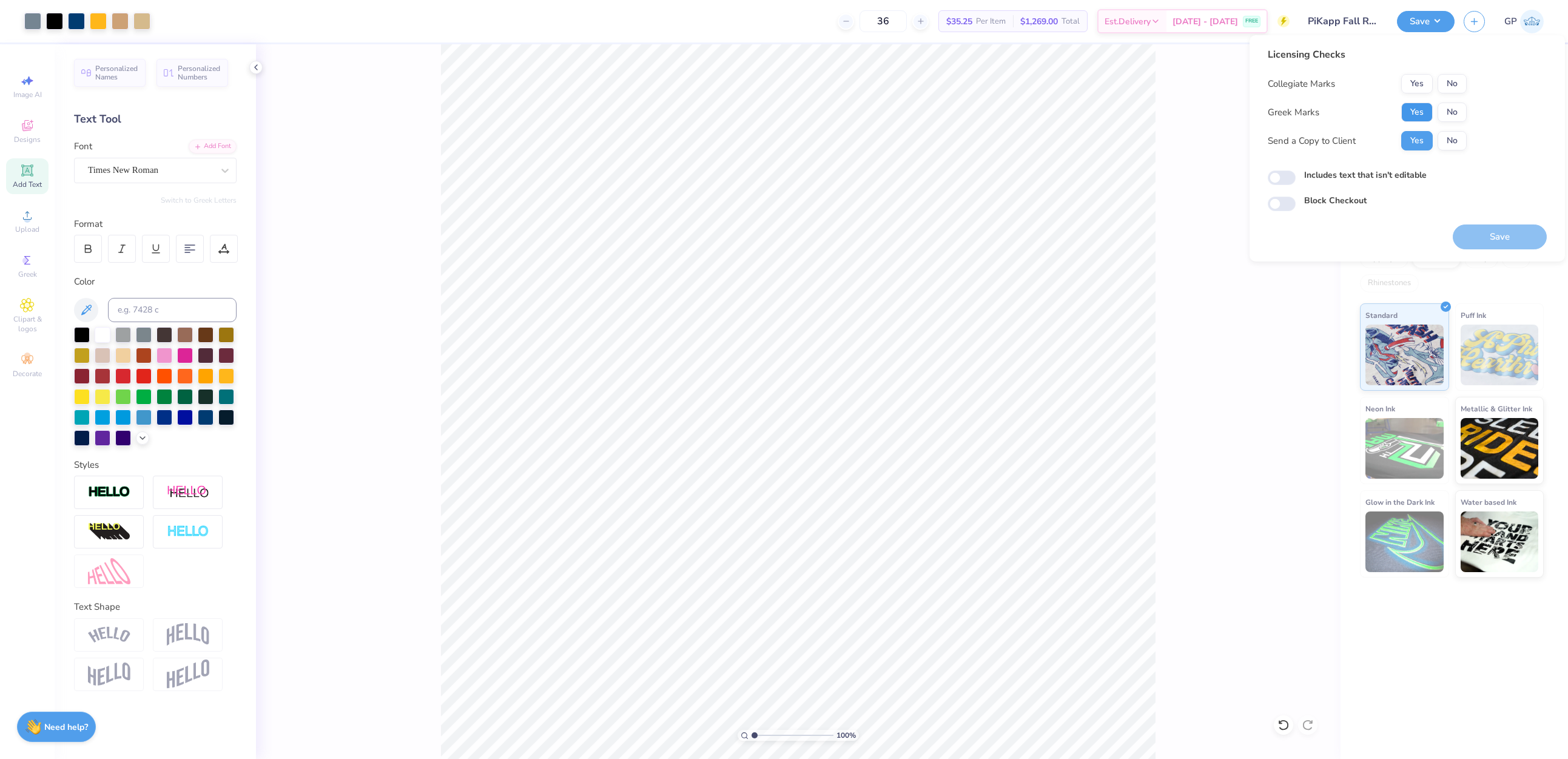
click at [1100, 111] on button "Yes" at bounding box center [1416, 112] width 31 height 19
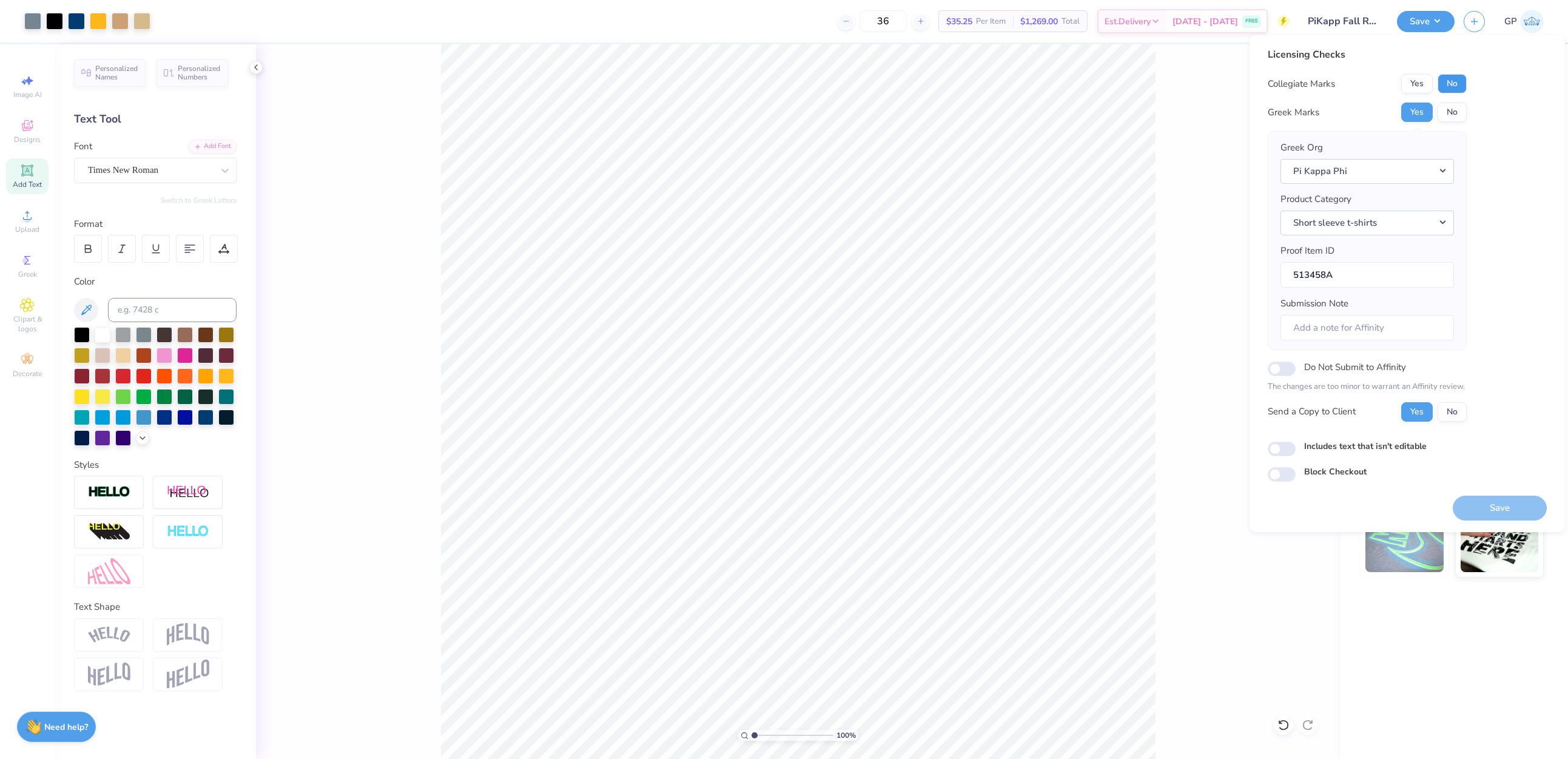
click at [1100, 86] on button "No" at bounding box center [1453, 83] width 30 height 19
click at [1100, 448] on input "Includes text that isn't editable" at bounding box center [1282, 449] width 28 height 15
click at [1100, 449] on input "Includes text that isn't editable" at bounding box center [1282, 449] width 28 height 15
checkbox input "false"
click at [1100, 497] on button "Save" at bounding box center [1500, 508] width 94 height 25
